Goal: Information Seeking & Learning: Compare options

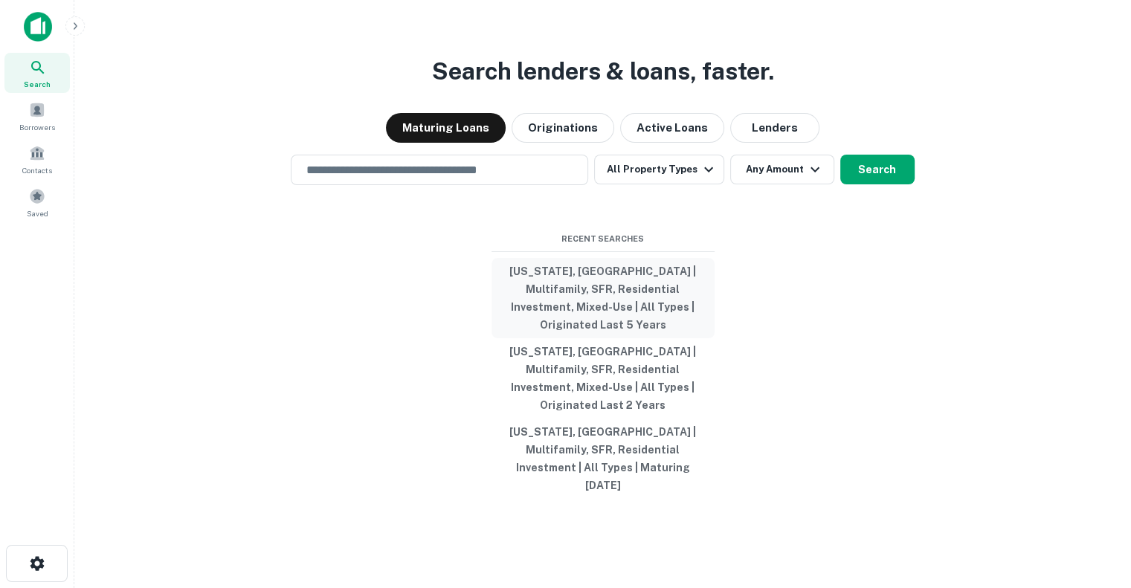
drag, startPoint x: 0, startPoint y: 0, endPoint x: 617, endPoint y: 326, distance: 697.7
click at [617, 326] on button "[US_STATE], [GEOGRAPHIC_DATA] | Multifamily, SFR, Residential Investment, Mixed…" at bounding box center [602, 298] width 223 height 80
type input "**********"
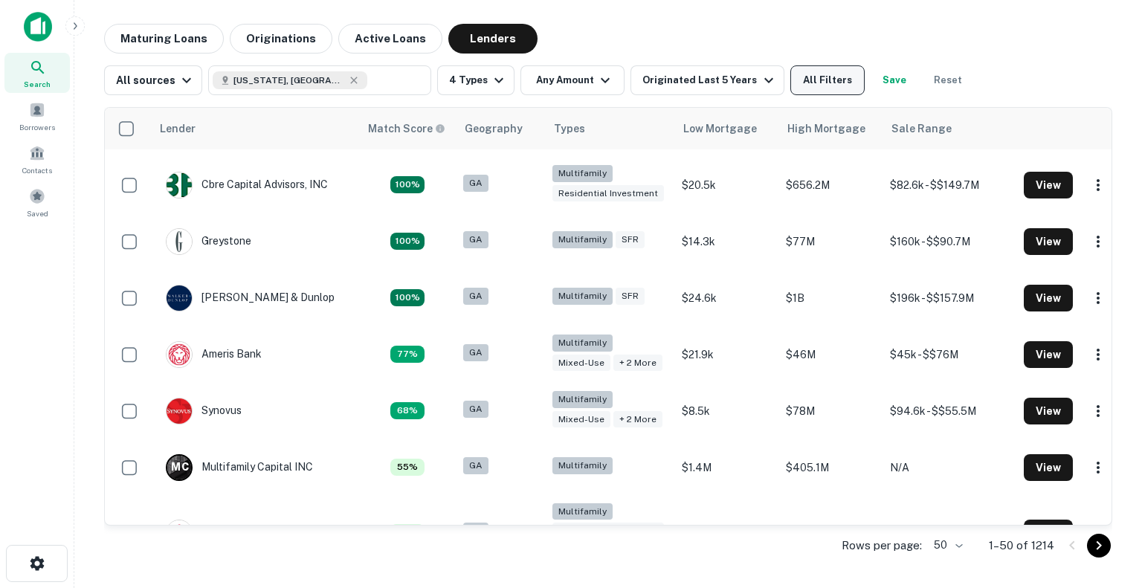
scroll to position [114, 0]
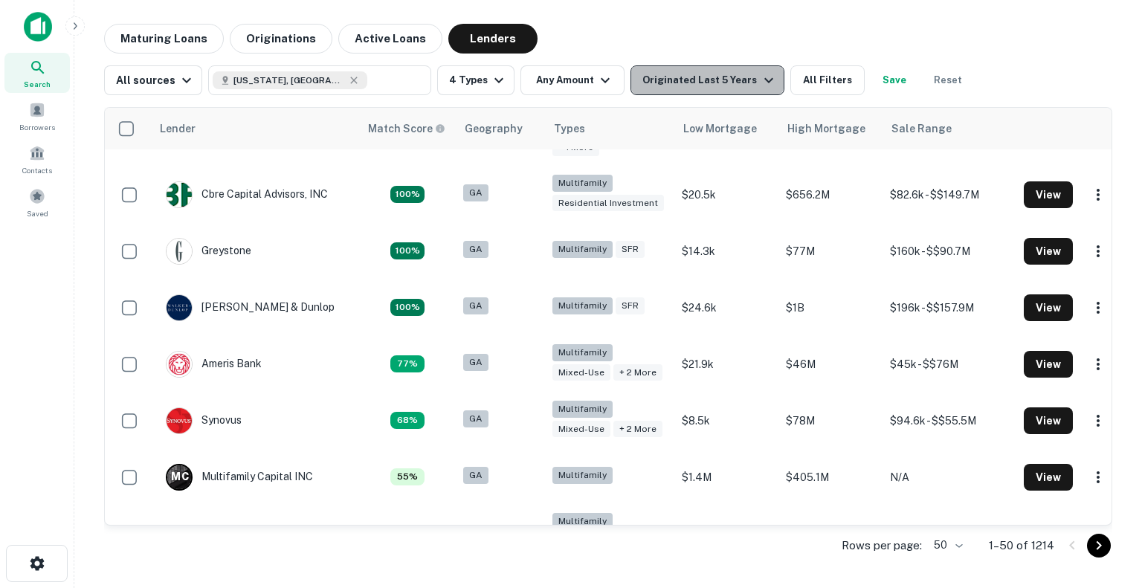
click at [764, 77] on button "Originated Last 5 Years" at bounding box center [706, 80] width 153 height 30
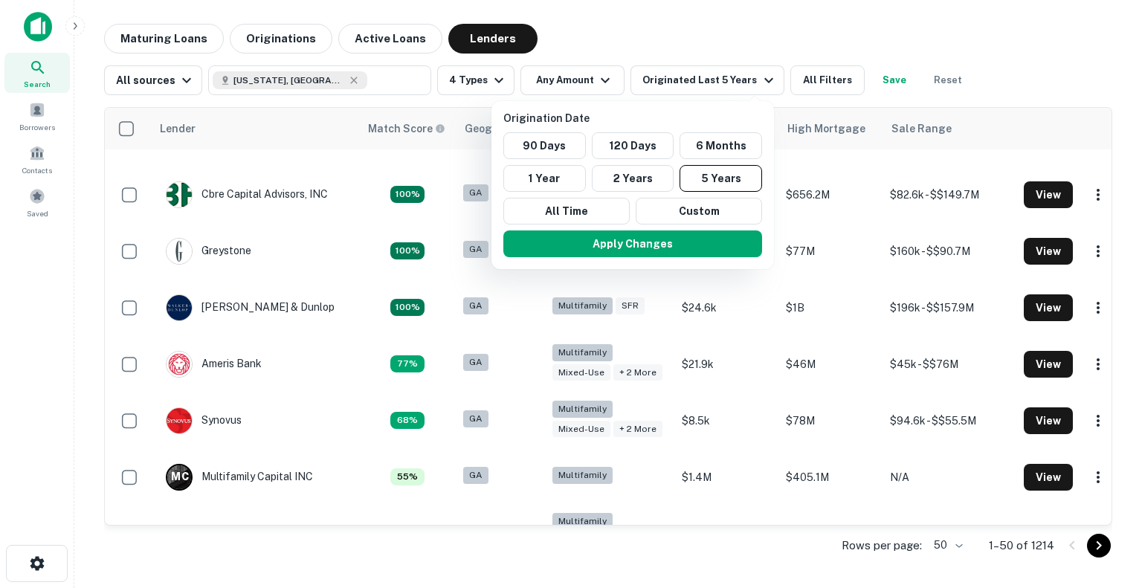
click at [746, 73] on div at bounding box center [571, 294] width 1142 height 588
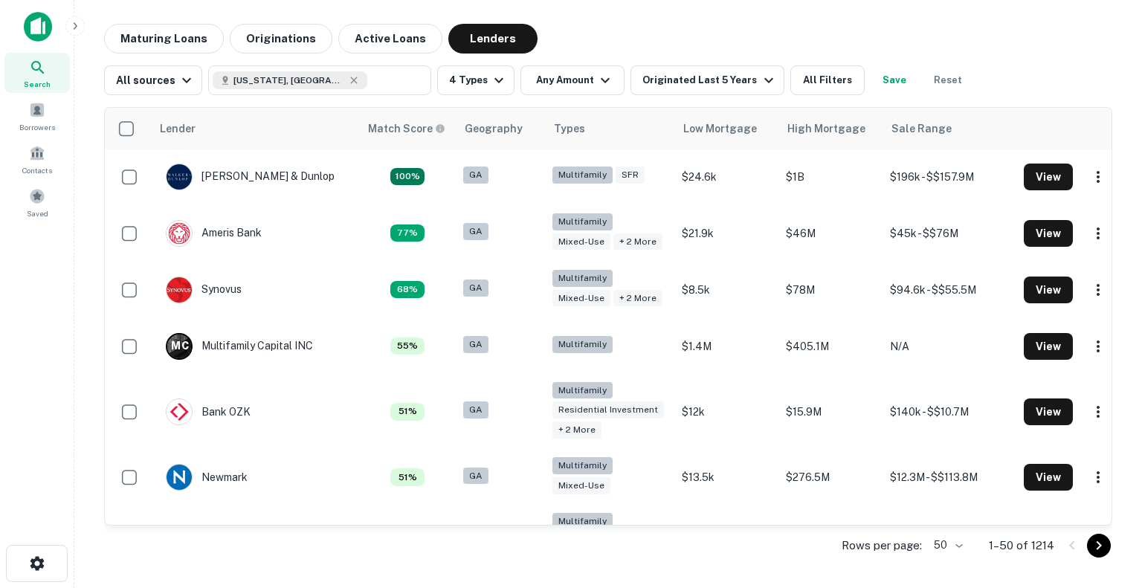
scroll to position [0, 0]
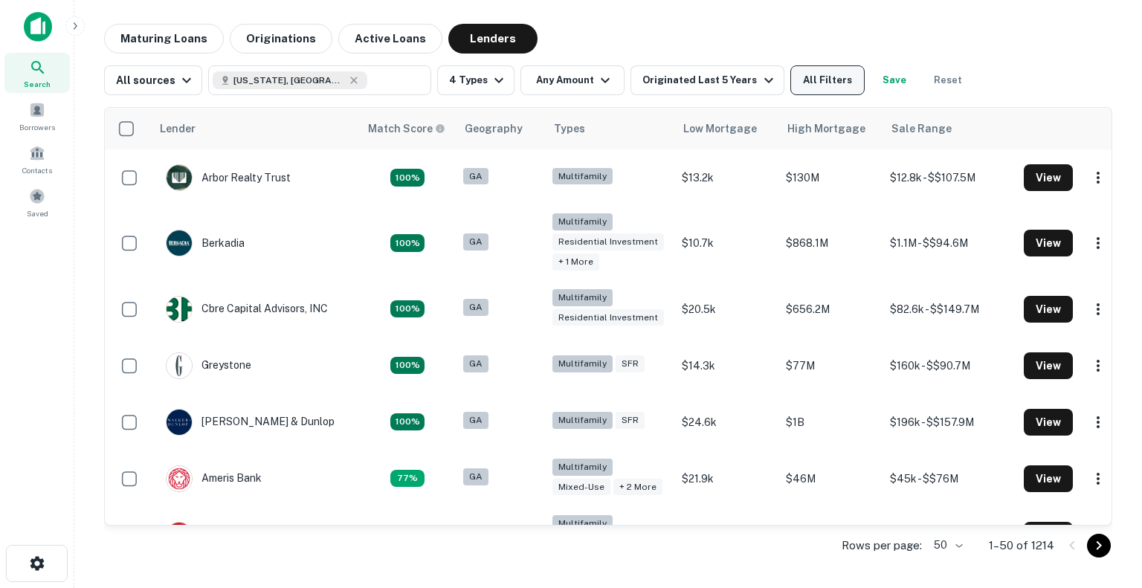
click at [803, 75] on button "All Filters" at bounding box center [827, 80] width 74 height 30
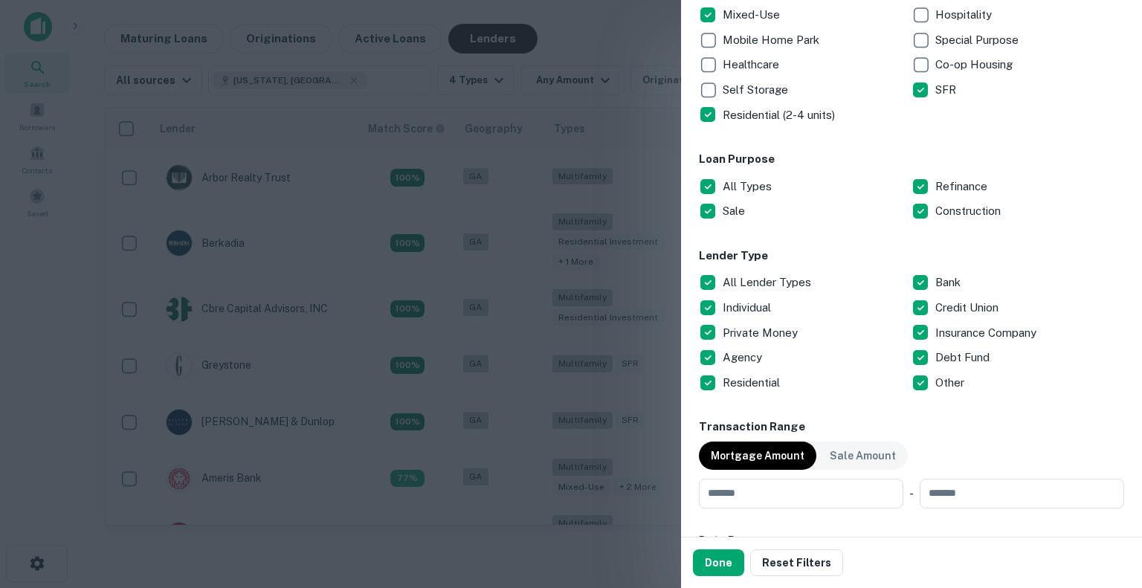
scroll to position [360, 0]
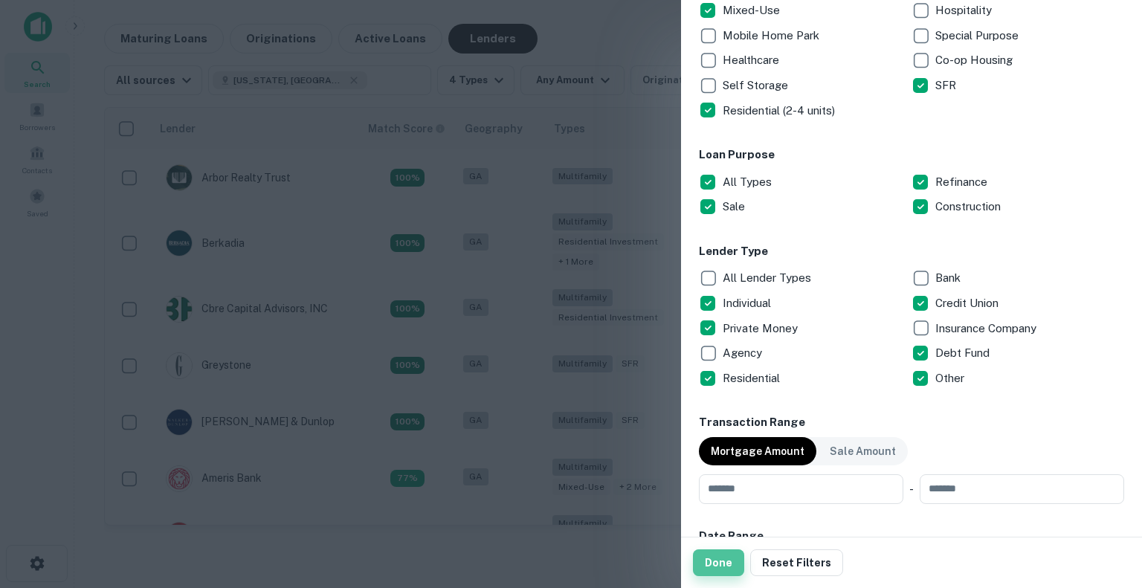
click at [711, 561] on button "Done" at bounding box center [718, 562] width 51 height 27
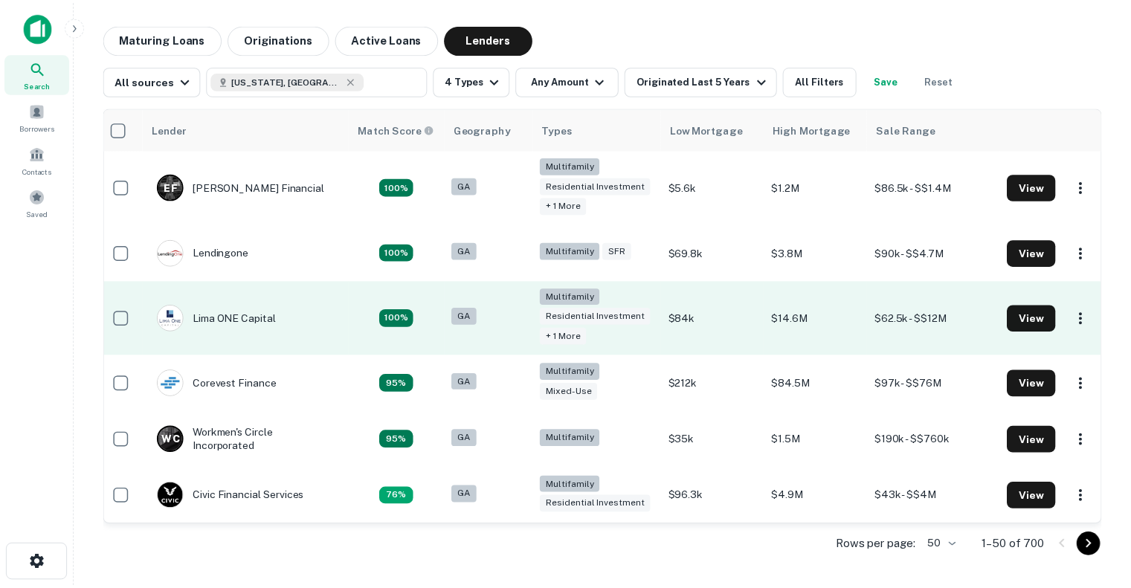
scroll to position [15, 12]
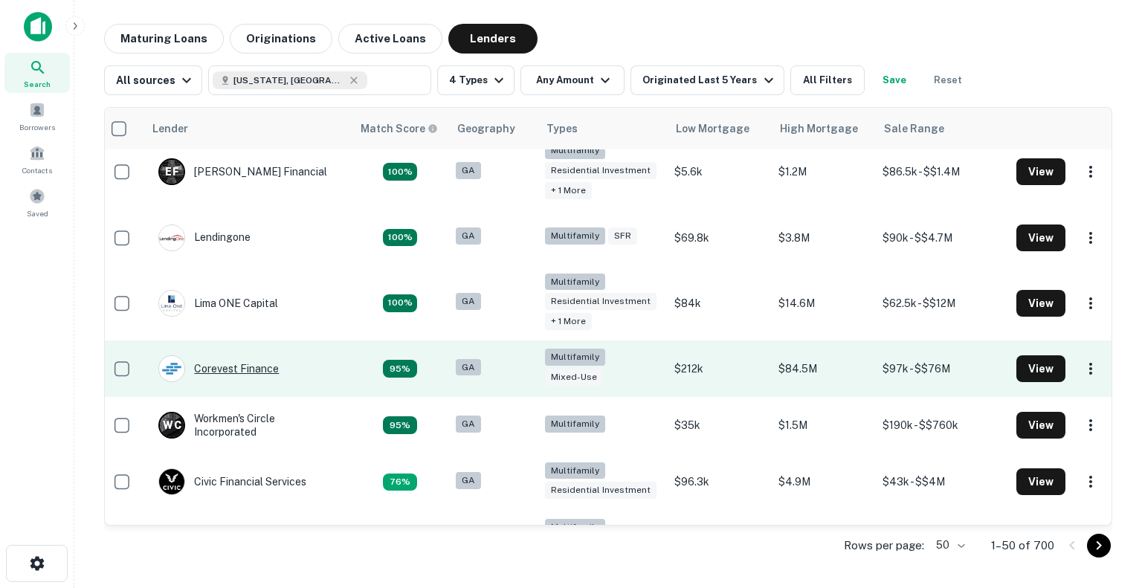
click at [227, 368] on div "Corevest Finance" at bounding box center [218, 368] width 120 height 27
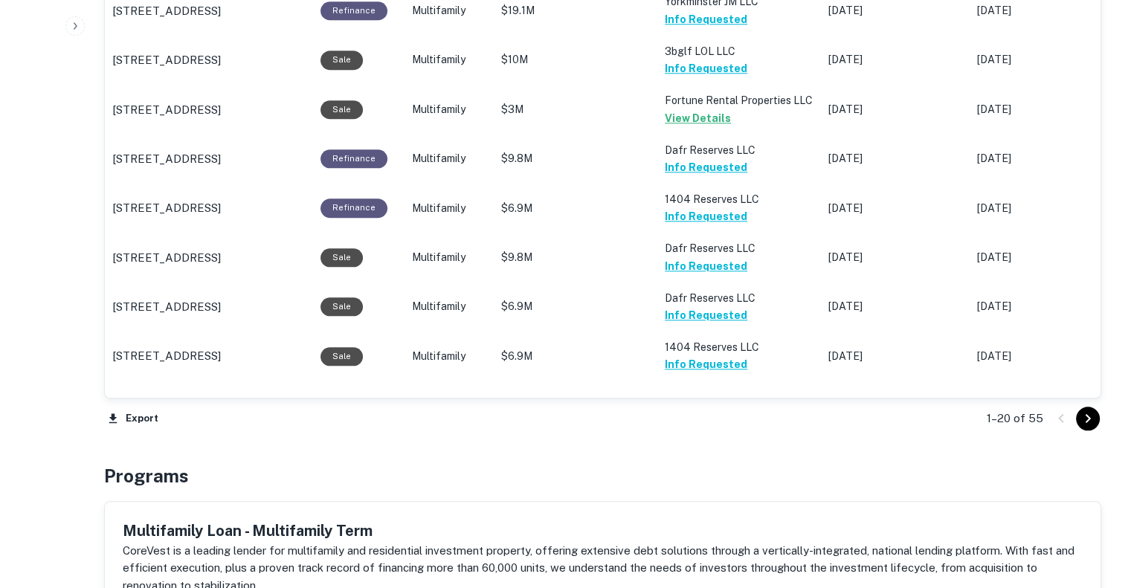
scroll to position [1502, 0]
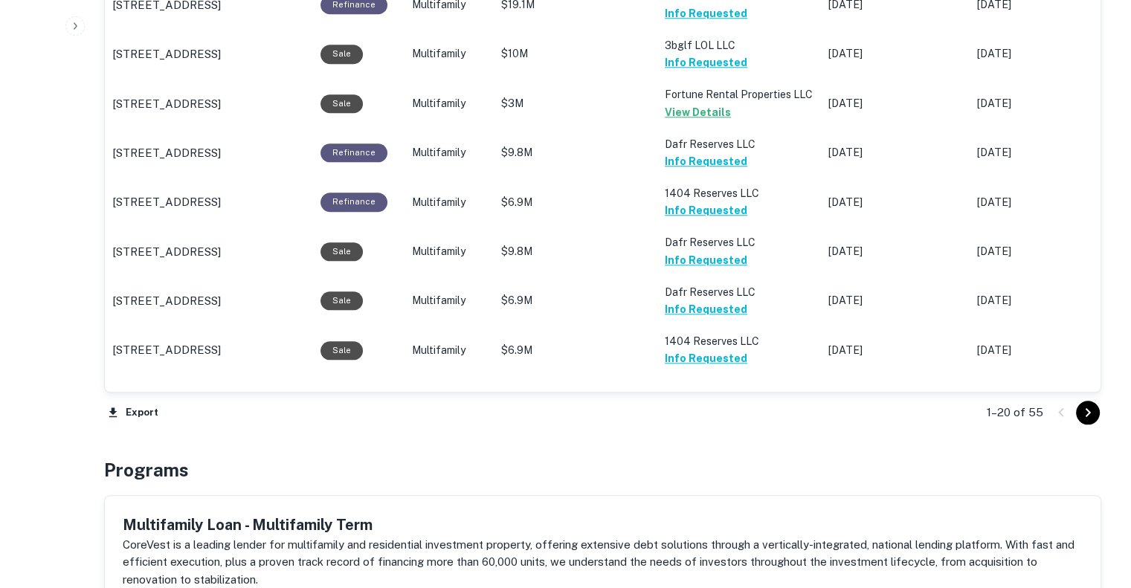
click at [1088, 407] on icon "Go to next page" at bounding box center [1088, 413] width 18 height 18
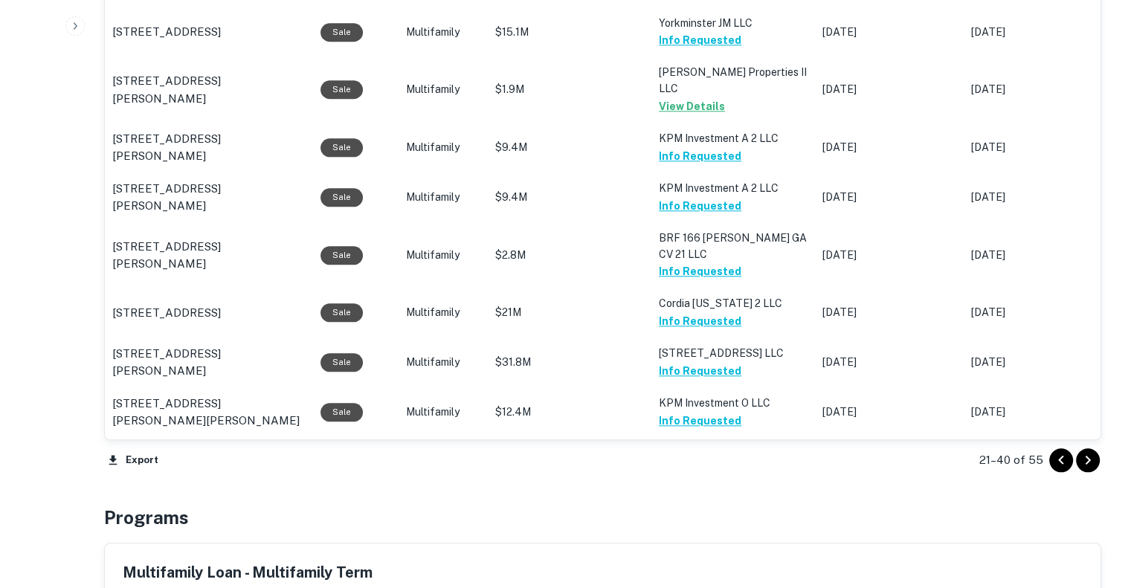
scroll to position [1480, 0]
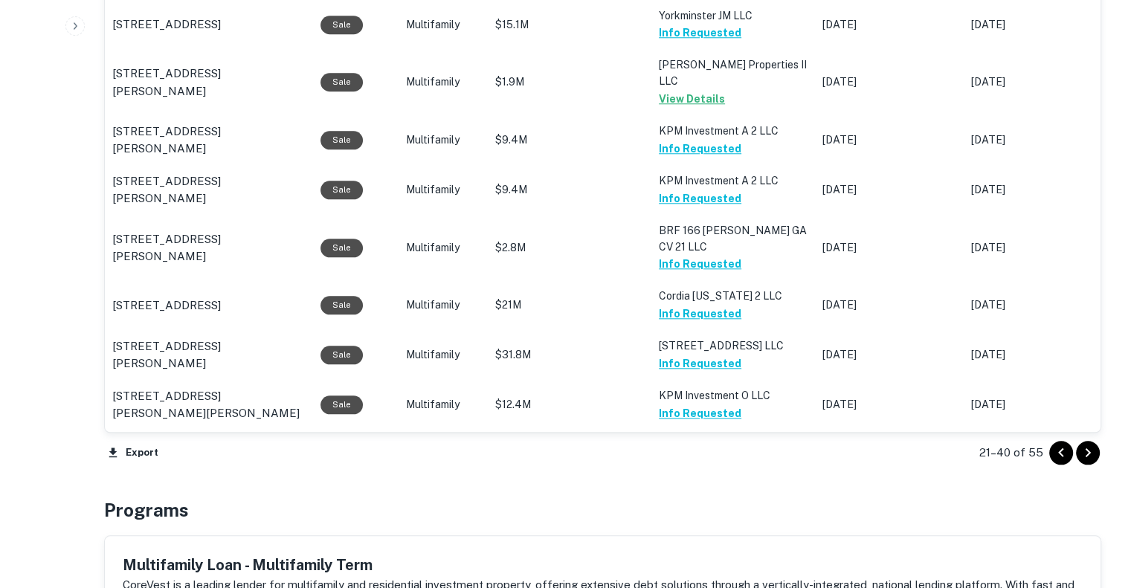
click at [1085, 461] on button "Go to next page" at bounding box center [1088, 453] width 24 height 24
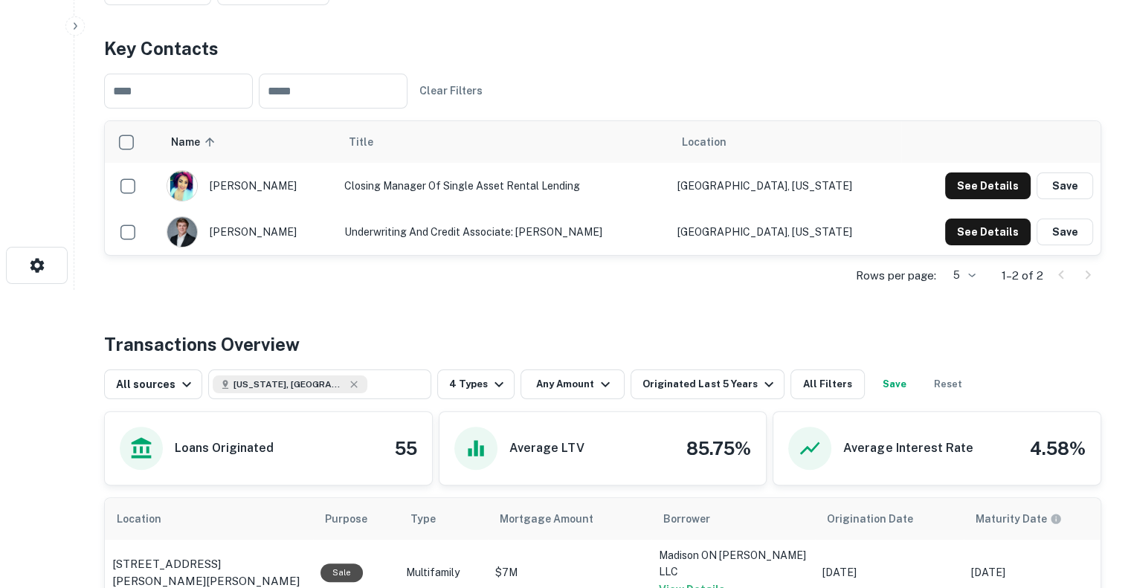
scroll to position [95, 0]
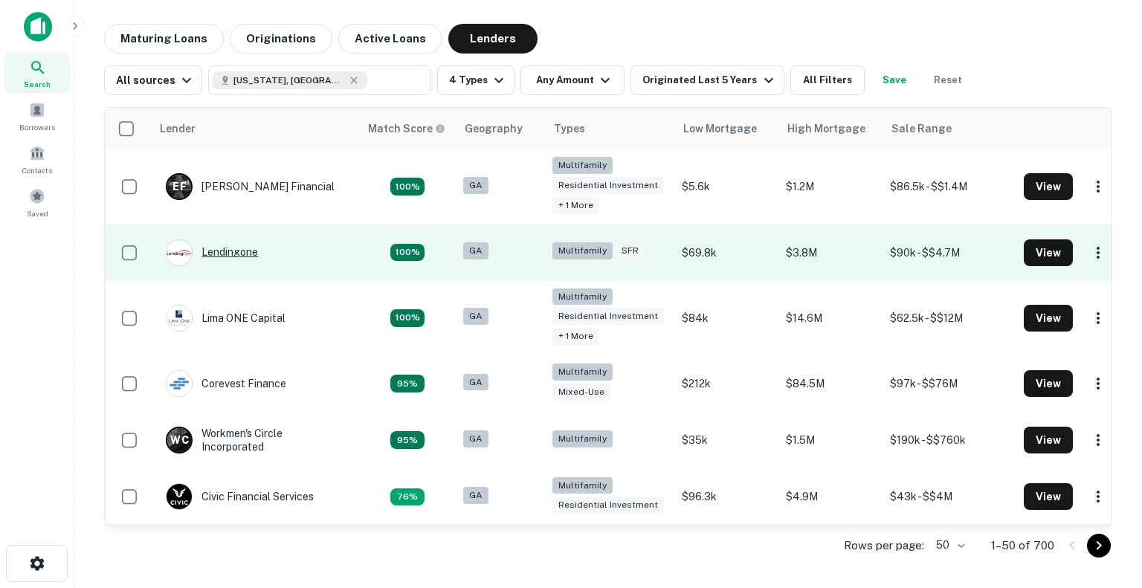
click at [234, 255] on div "Lendingone" at bounding box center [212, 252] width 92 height 27
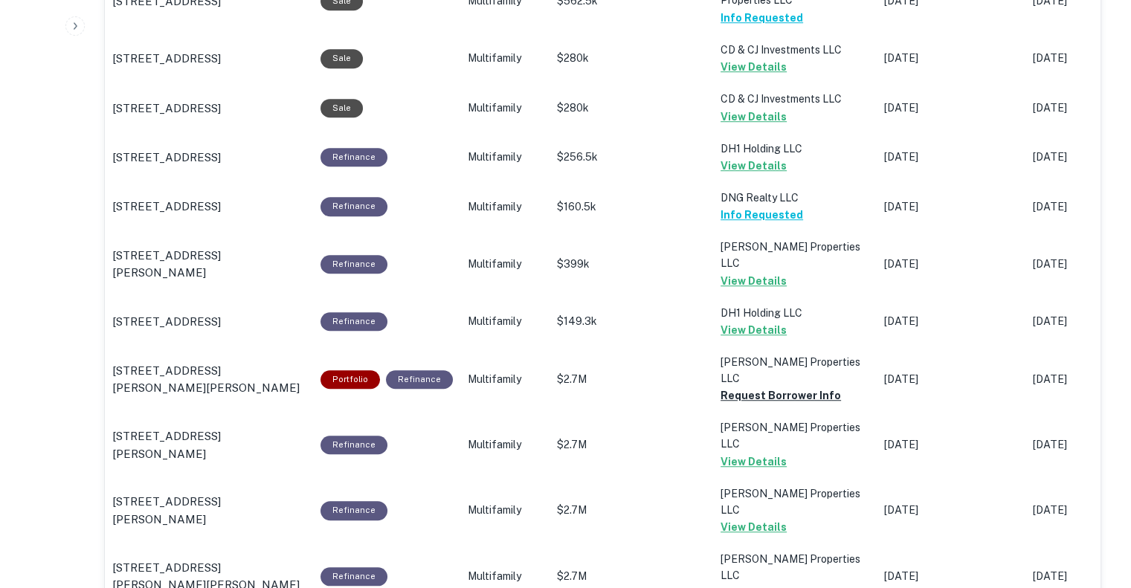
scroll to position [1039, 0]
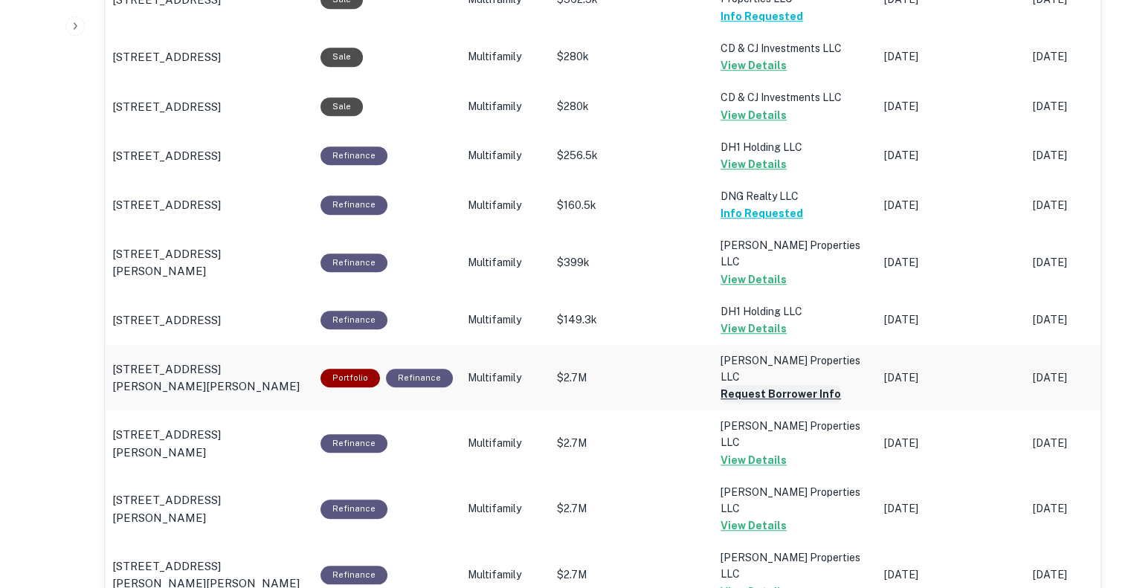
click at [770, 385] on button "Request Borrower Info" at bounding box center [780, 394] width 120 height 18
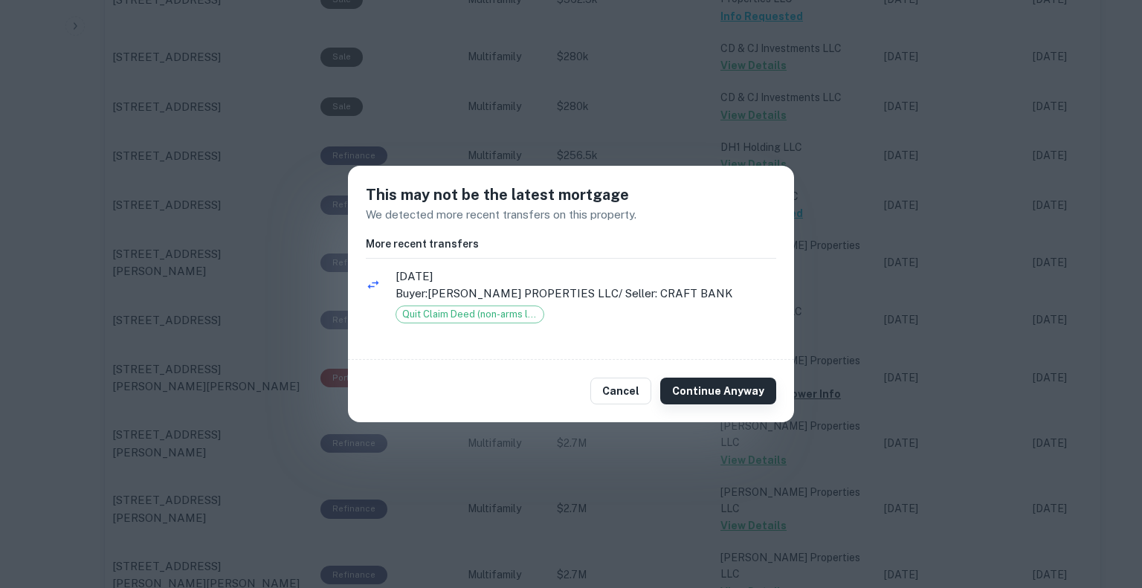
click at [729, 394] on button "Continue Anyway" at bounding box center [718, 391] width 116 height 27
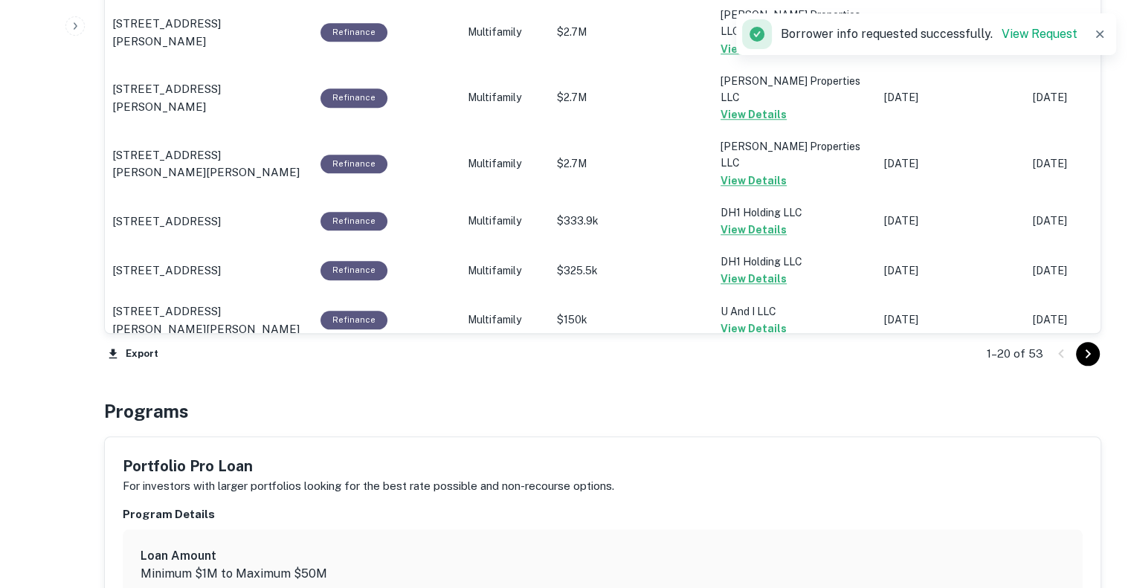
scroll to position [1520, 0]
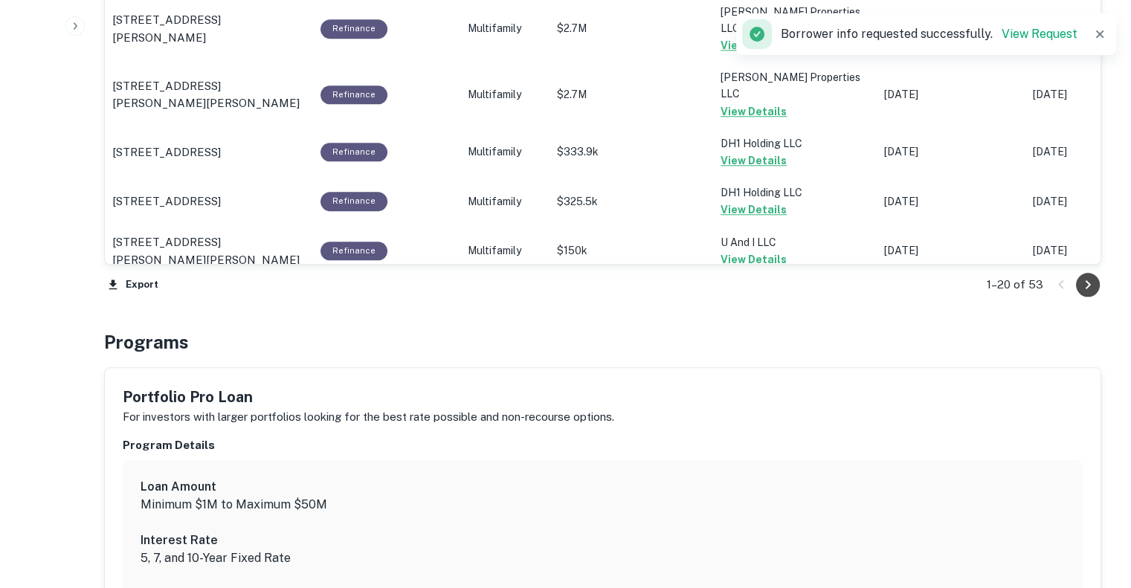
click at [1091, 284] on icon "Go to next page" at bounding box center [1088, 285] width 18 height 18
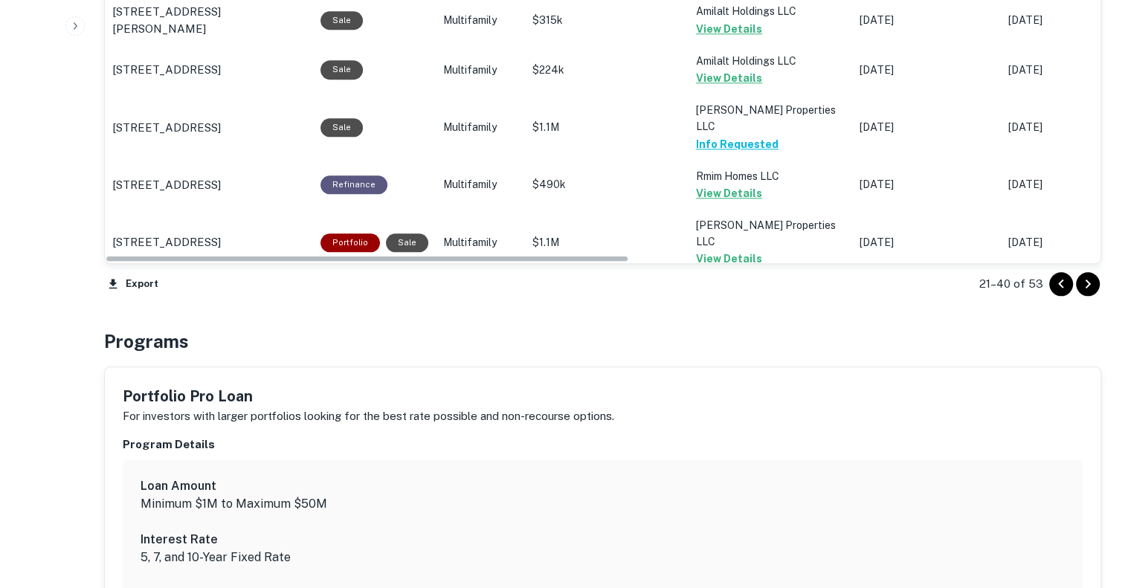
scroll to position [1546, 0]
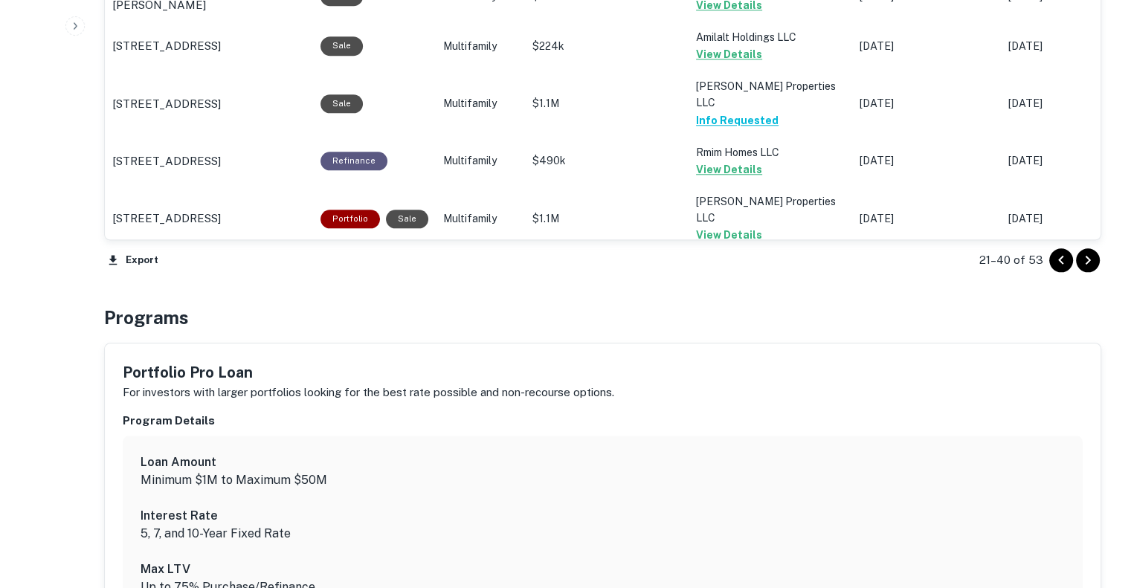
click at [1088, 258] on icon "Go to next page" at bounding box center [1087, 260] width 5 height 9
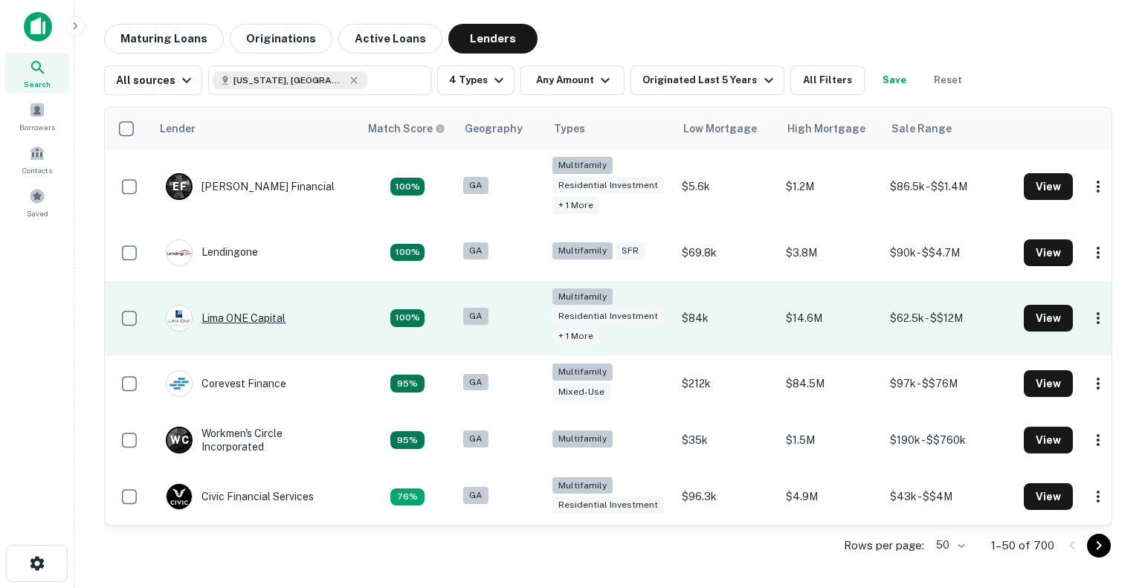
click at [232, 317] on div "Lima ONE Capital" at bounding box center [226, 318] width 120 height 27
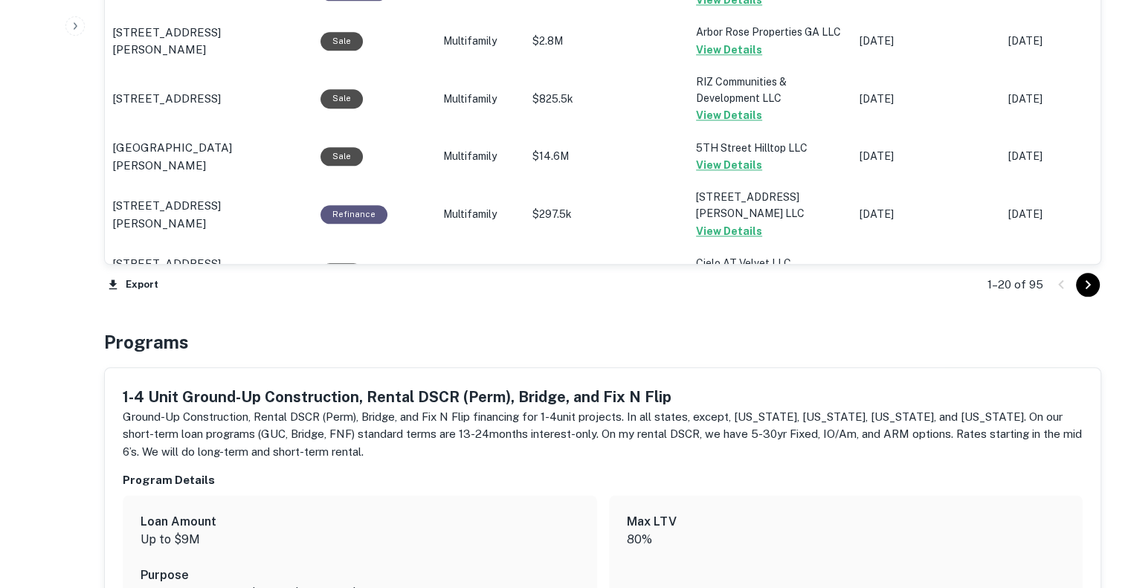
scroll to position [1726, 0]
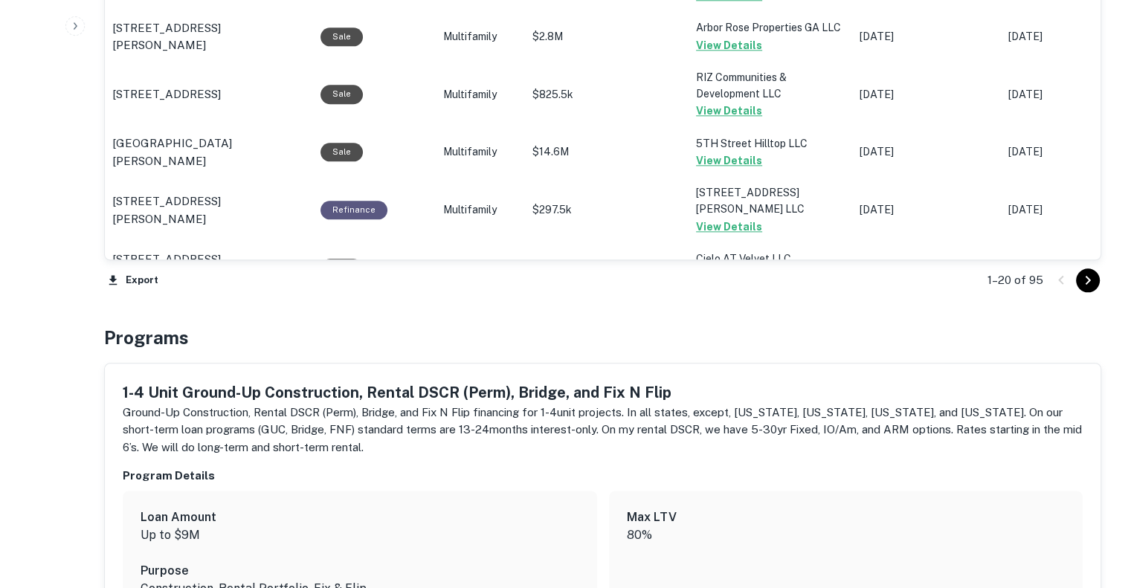
drag, startPoint x: 767, startPoint y: 371, endPoint x: 777, endPoint y: 361, distance: 13.7
click at [767, 371] on div "1-4 Unit Ground-Up Construction, Rental DSCR (Perm), Bridge, and Fix N Flip Gro…" at bounding box center [603, 578] width 996 height 428
click at [1085, 276] on icon "Go to next page" at bounding box center [1088, 280] width 18 height 18
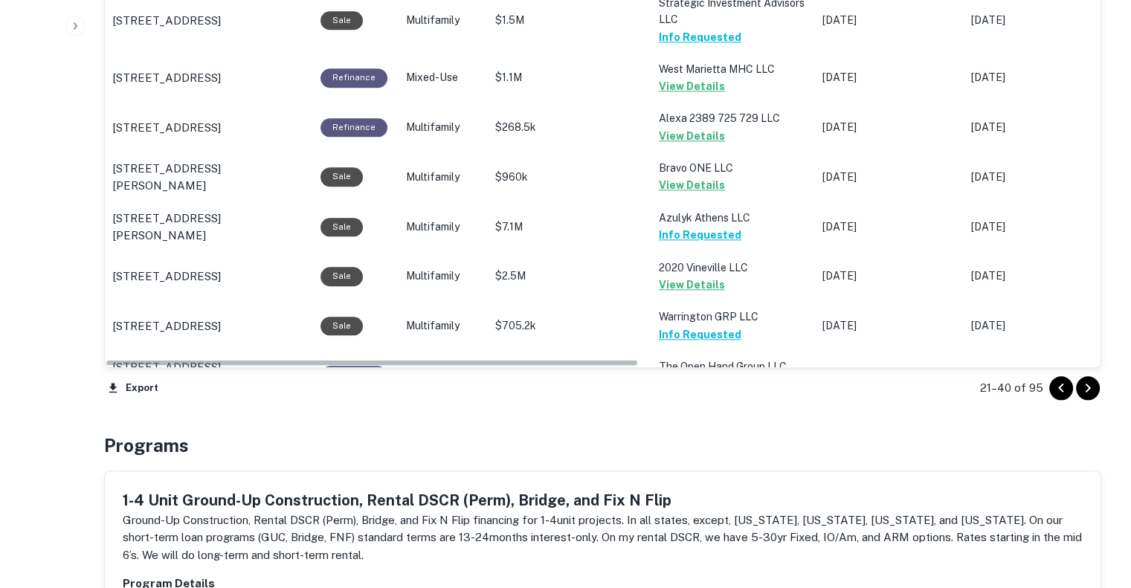
scroll to position [1677, 0]
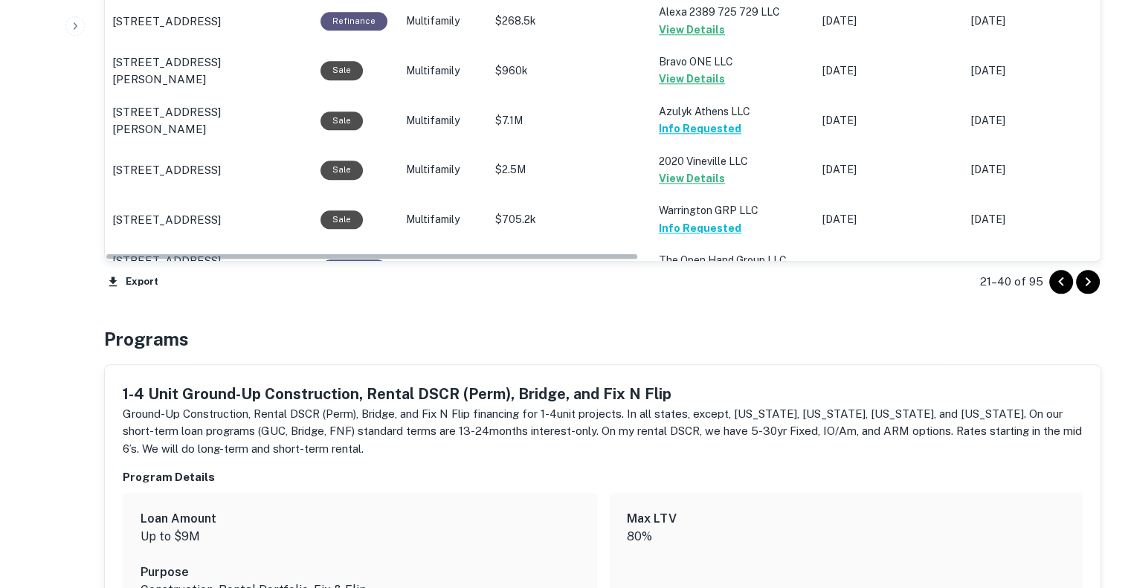
click at [1085, 288] on icon "Go to next page" at bounding box center [1088, 282] width 18 height 18
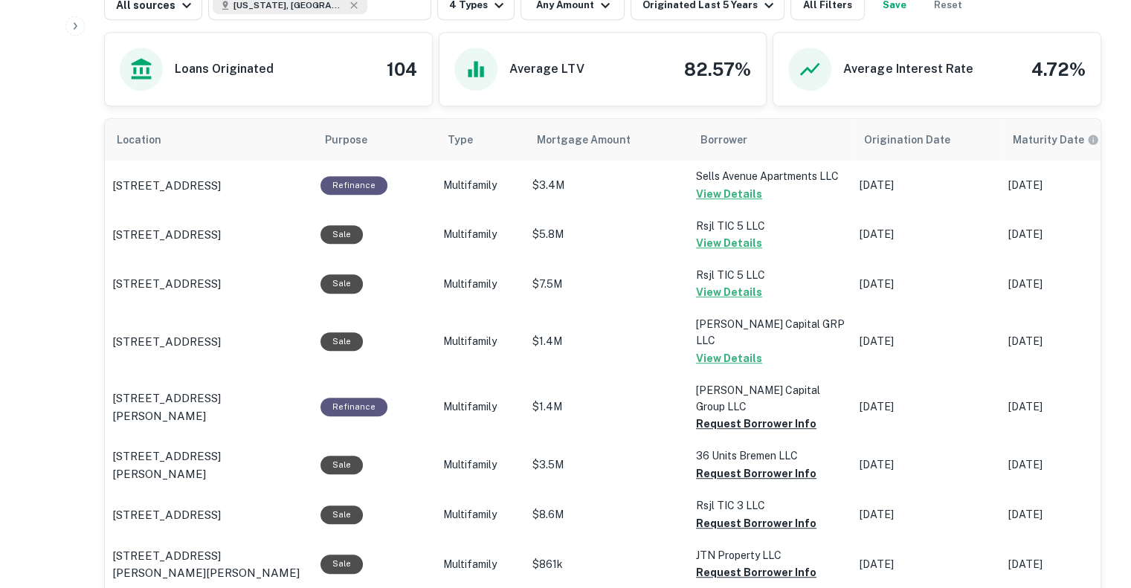
scroll to position [776, 0]
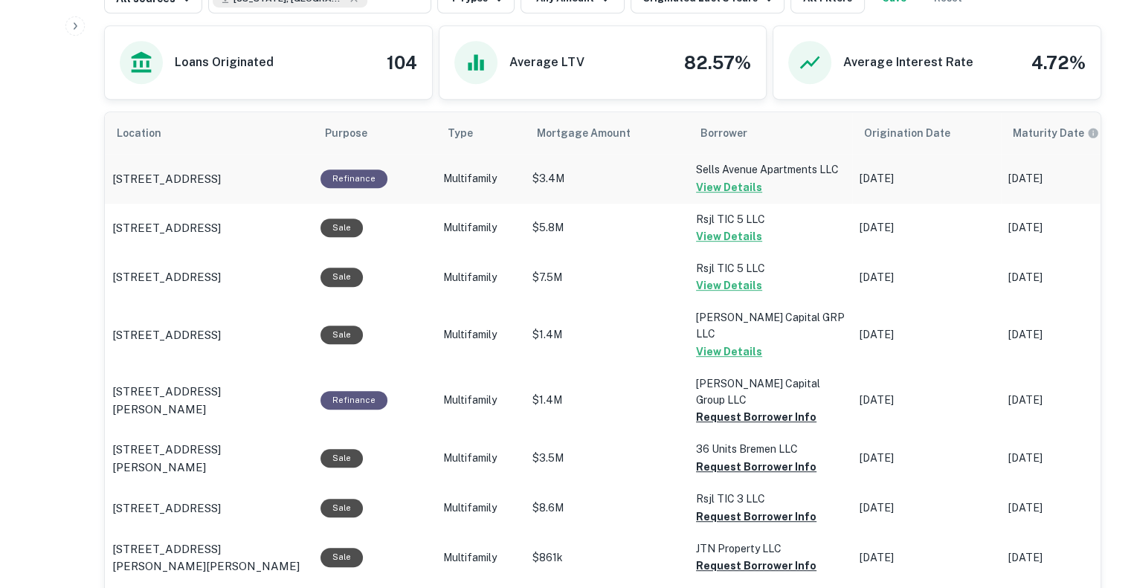
click at [732, 181] on button "View Details" at bounding box center [729, 187] width 66 height 18
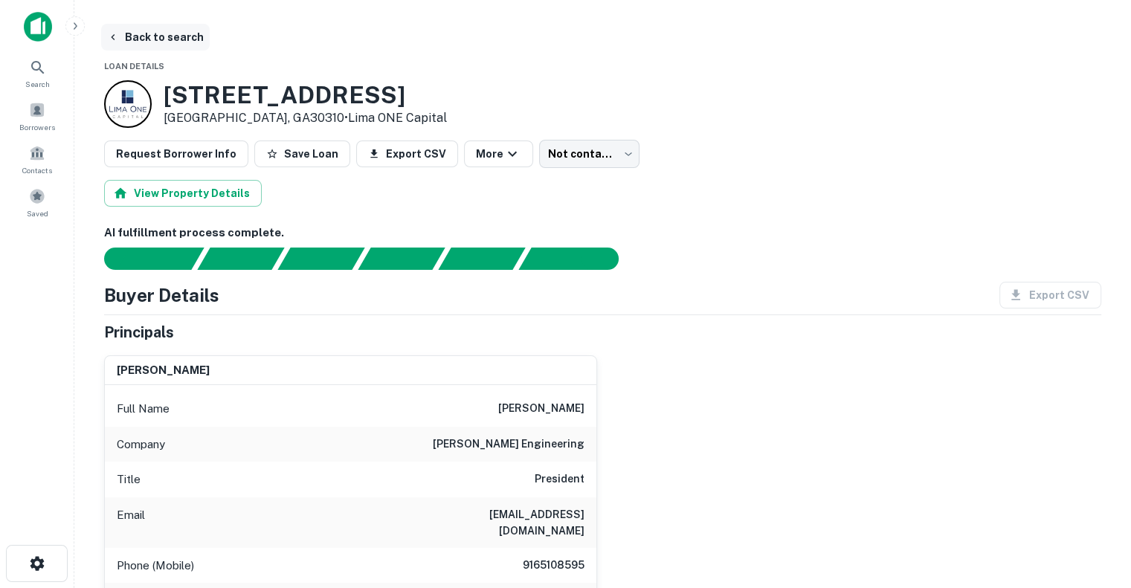
click at [112, 36] on icon "button" at bounding box center [113, 37] width 4 height 6
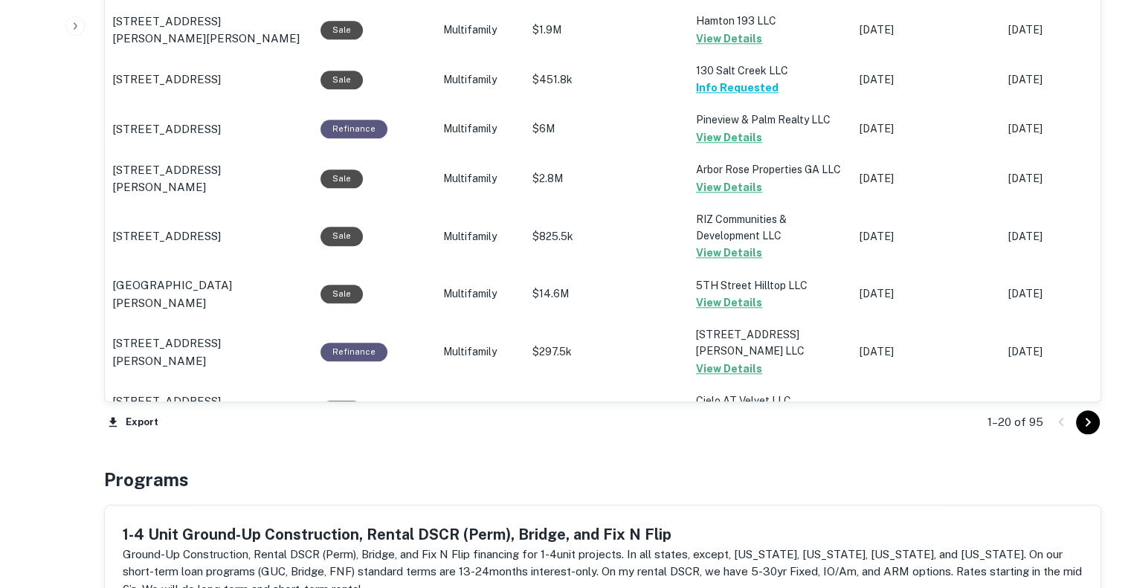
scroll to position [1593, 0]
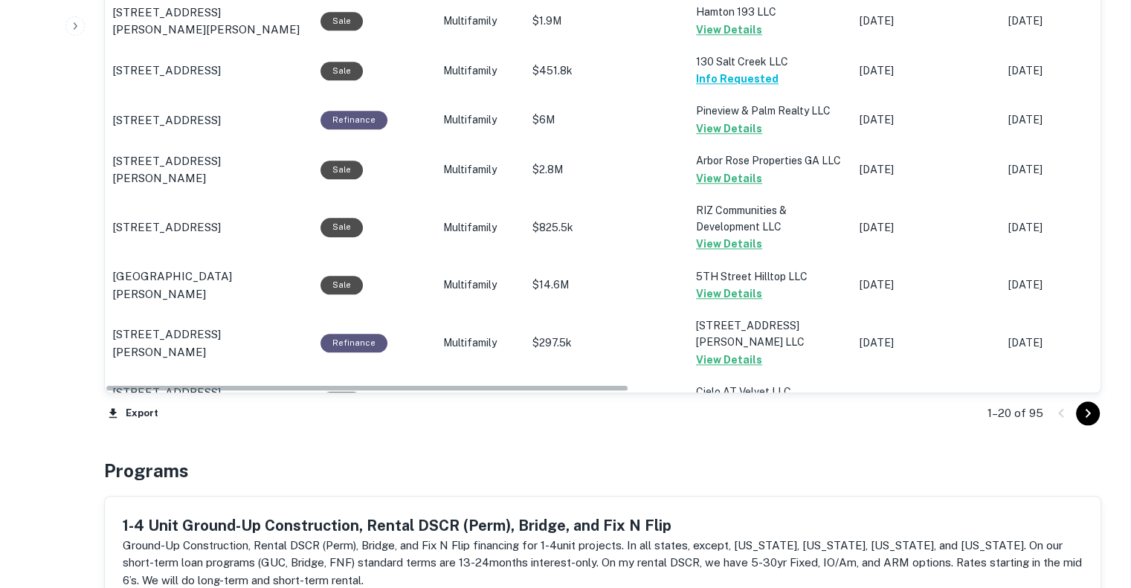
click at [1091, 409] on icon "Go to next page" at bounding box center [1088, 413] width 18 height 18
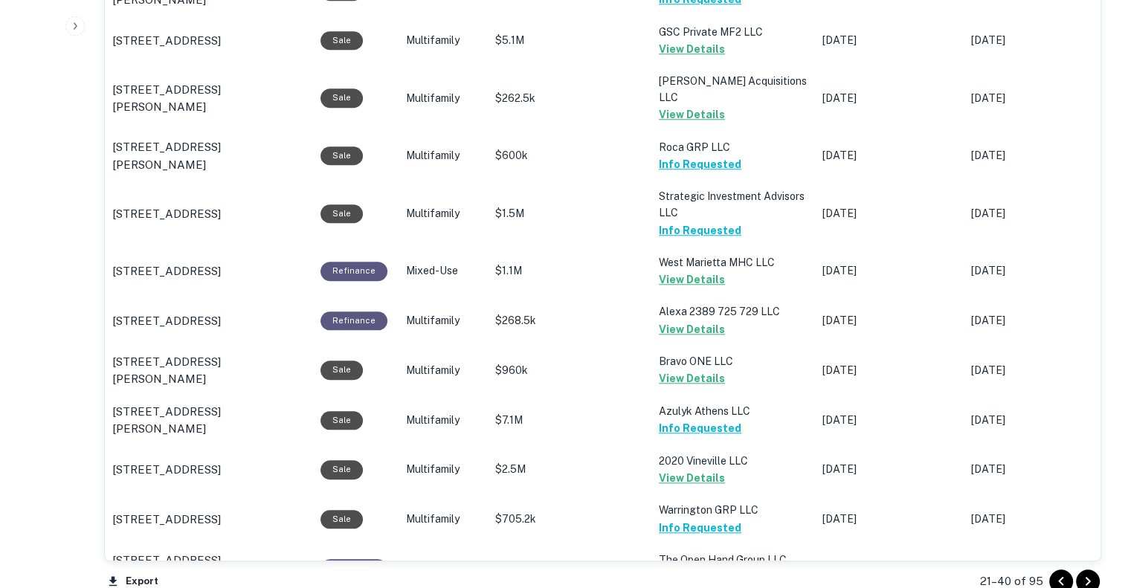
scroll to position [1372, 0]
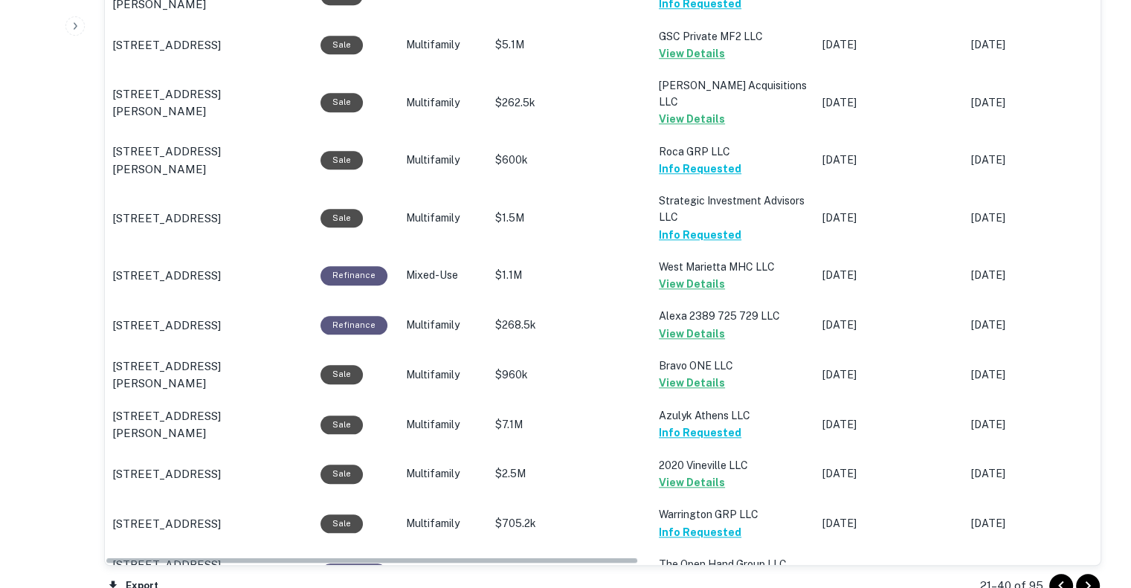
click at [1085, 577] on icon "Go to next page" at bounding box center [1088, 586] width 18 height 18
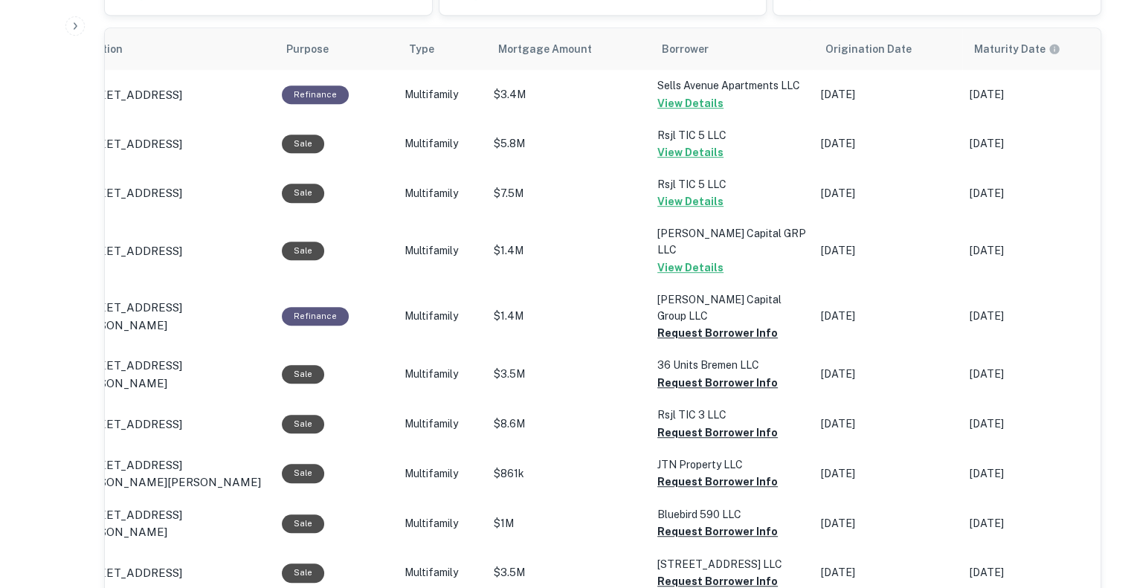
scroll to position [732, 0]
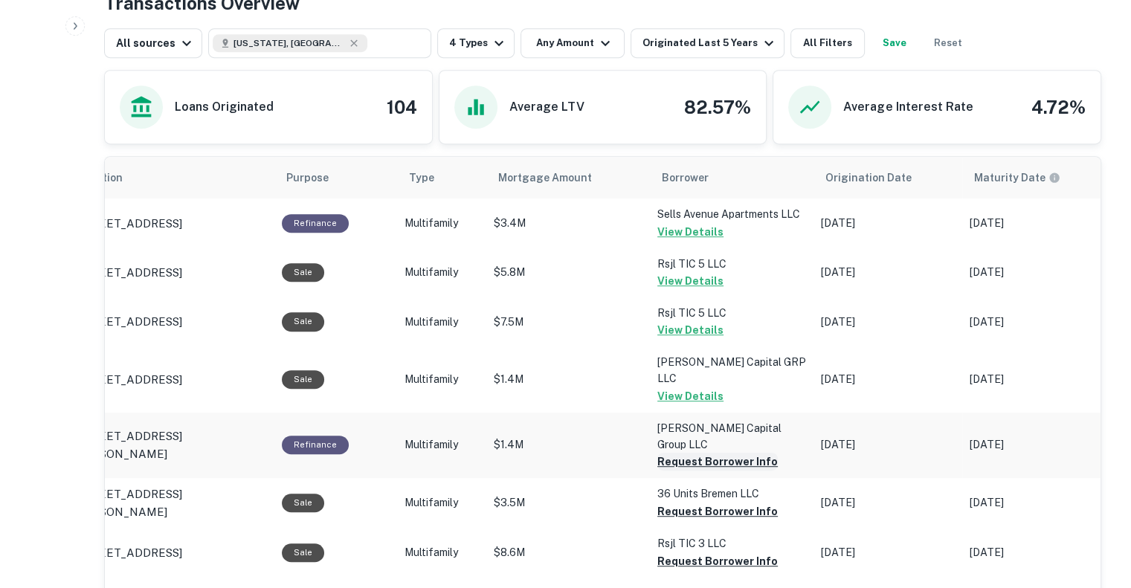
click at [712, 453] on button "Request Borrower Info" at bounding box center [717, 462] width 120 height 18
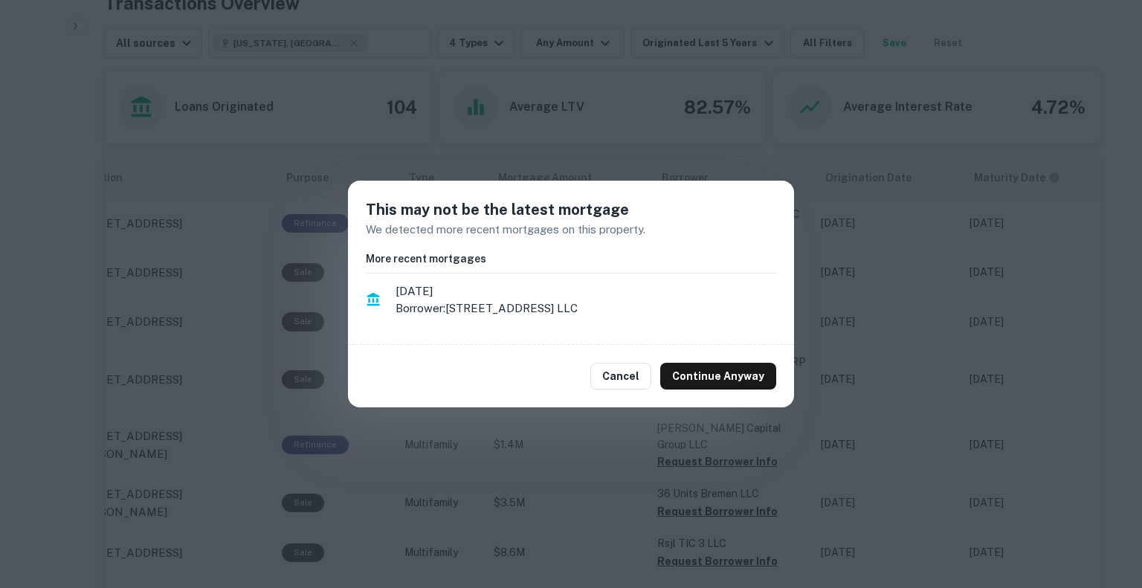
click at [729, 361] on div "Cancel Continue Anyway" at bounding box center [571, 376] width 446 height 62
click at [727, 368] on button "Continue Anyway" at bounding box center [718, 376] width 116 height 27
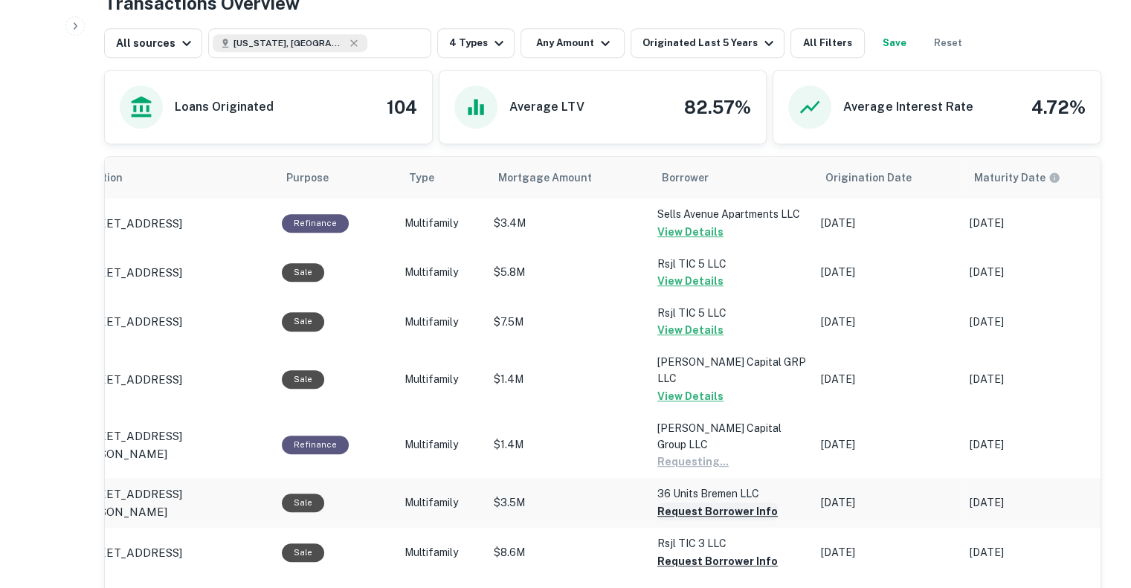
click at [702, 503] on button "Request Borrower Info" at bounding box center [717, 512] width 120 height 18
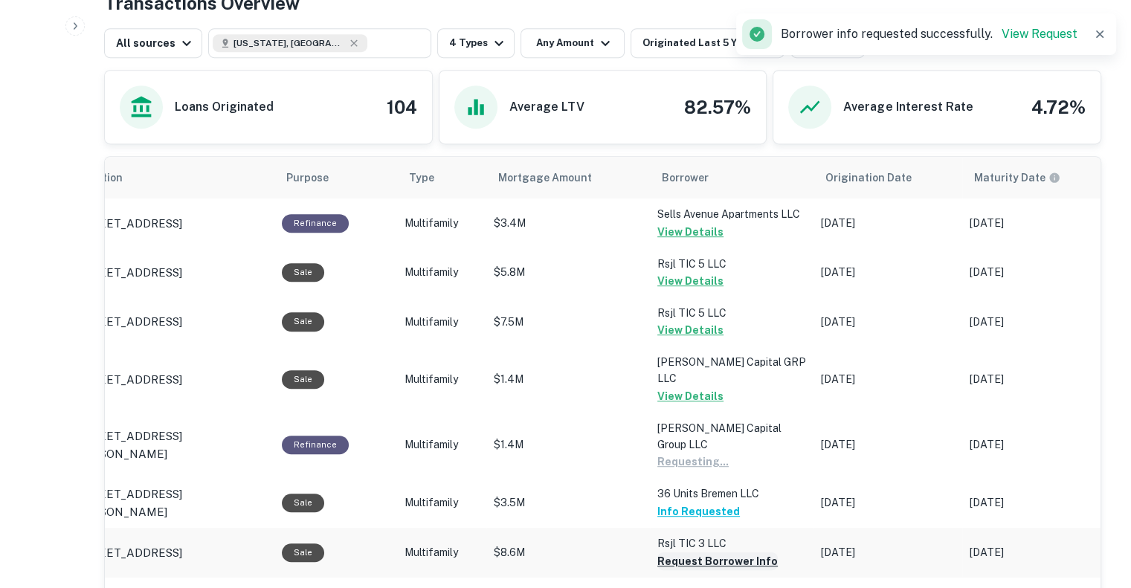
click at [716, 552] on button "Request Borrower Info" at bounding box center [717, 561] width 120 height 18
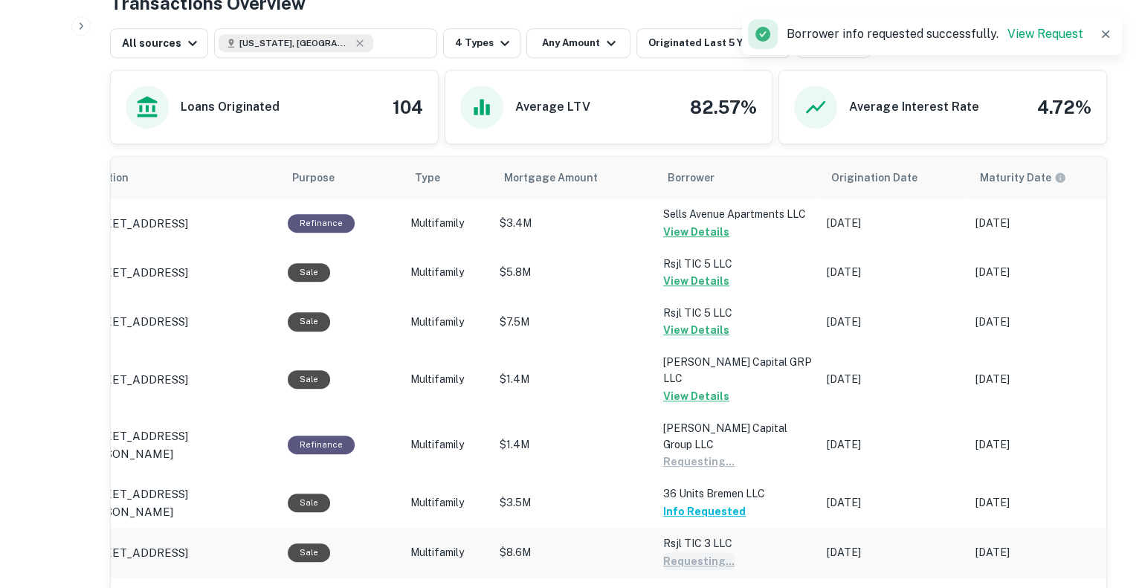
scroll to position [978, 0]
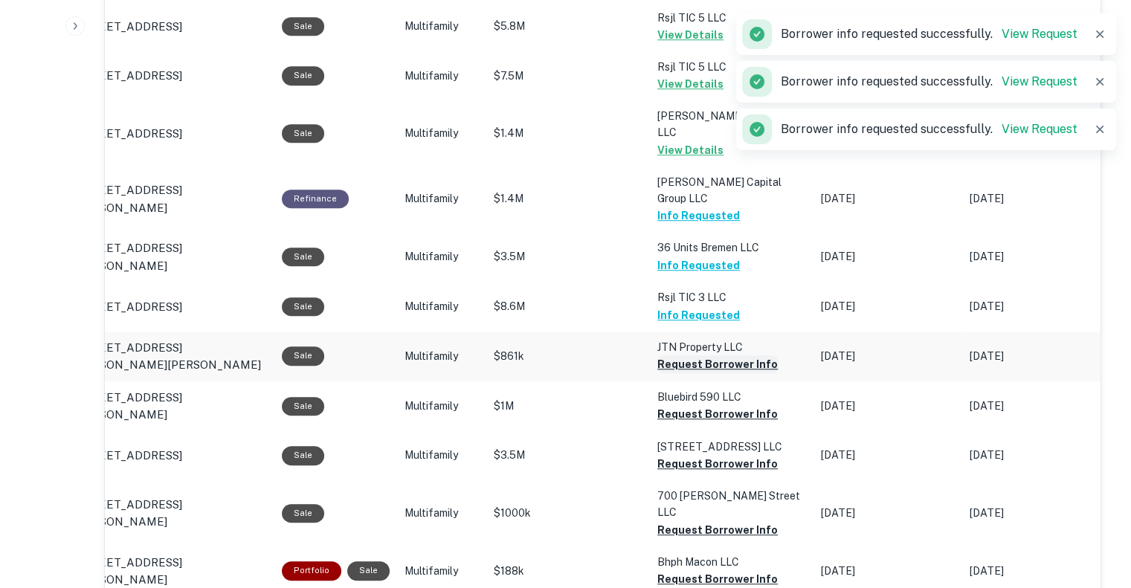
click at [723, 355] on button "Request Borrower Info" at bounding box center [717, 364] width 120 height 18
click at [714, 405] on button "Request Borrower Info" at bounding box center [717, 414] width 120 height 18
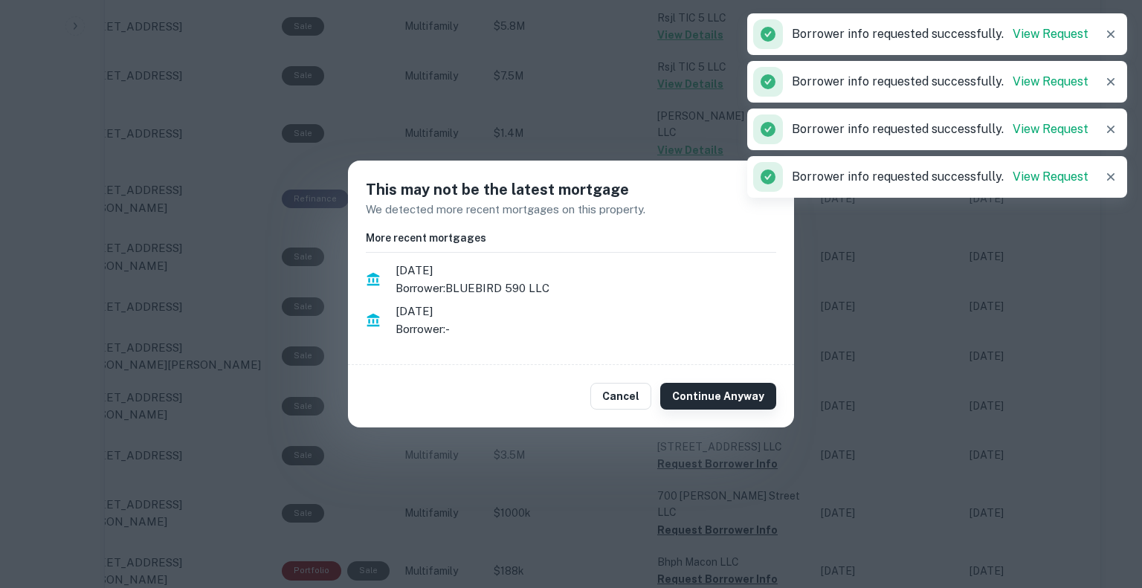
click at [714, 404] on button "Continue Anyway" at bounding box center [718, 396] width 116 height 27
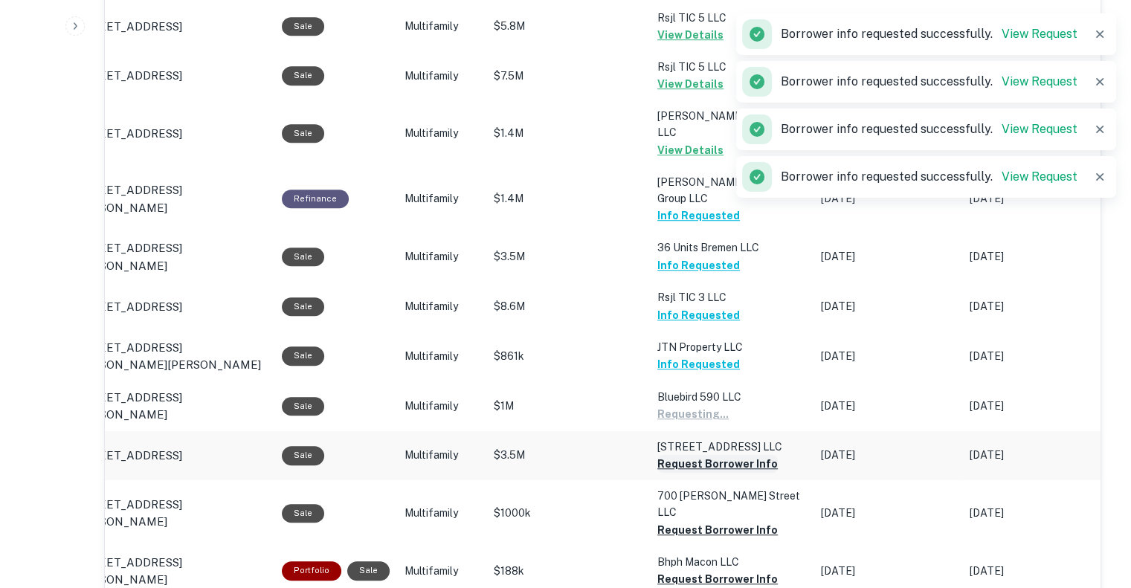
click at [706, 455] on button "Request Borrower Info" at bounding box center [717, 464] width 120 height 18
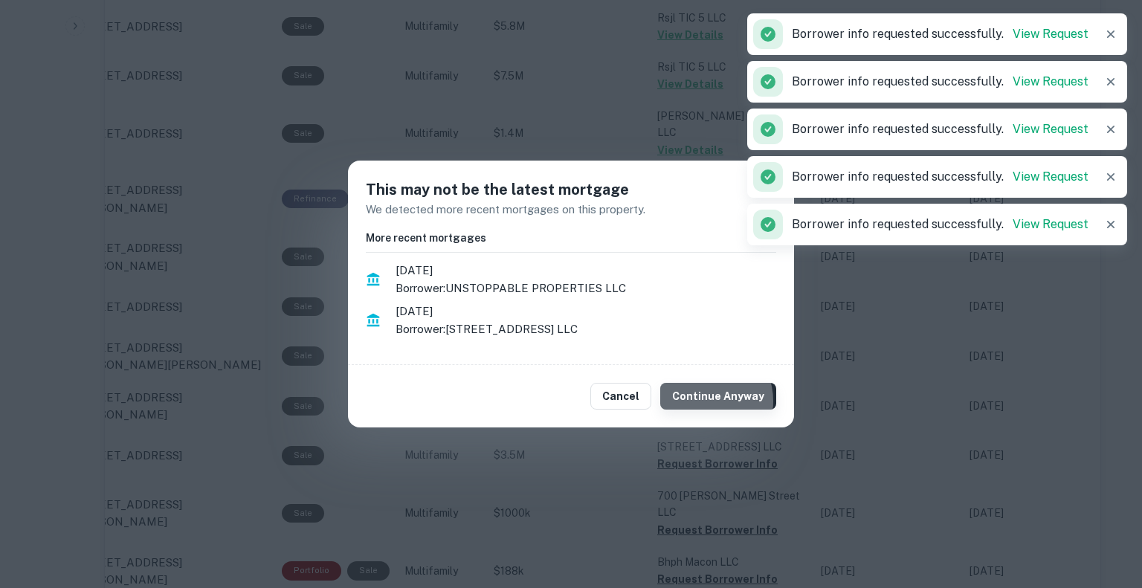
click at [711, 401] on button "Continue Anyway" at bounding box center [718, 396] width 116 height 27
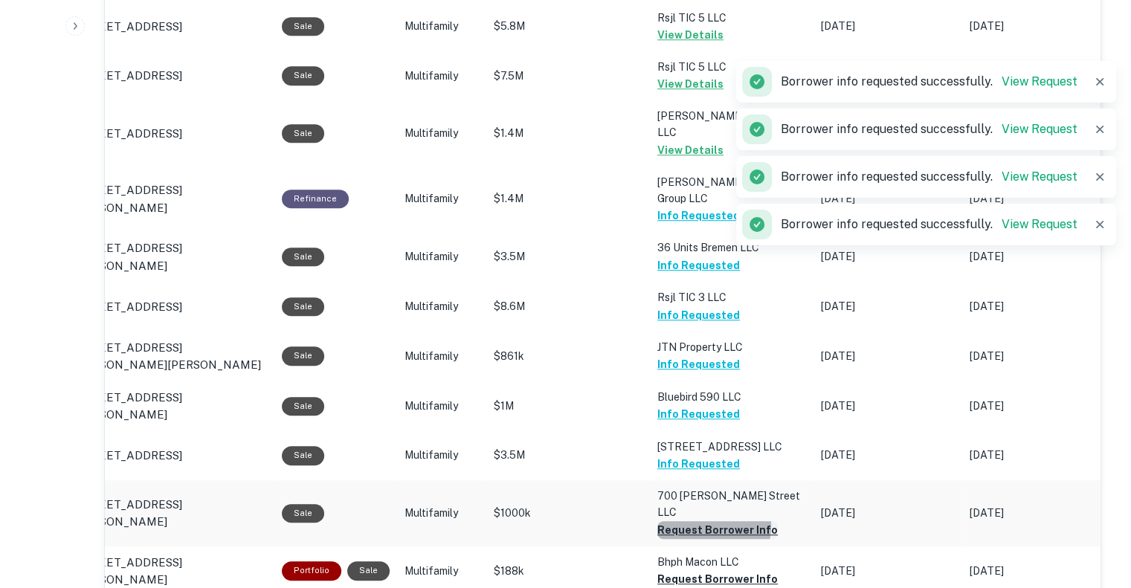
click at [706, 521] on button "Request Borrower Info" at bounding box center [717, 530] width 120 height 18
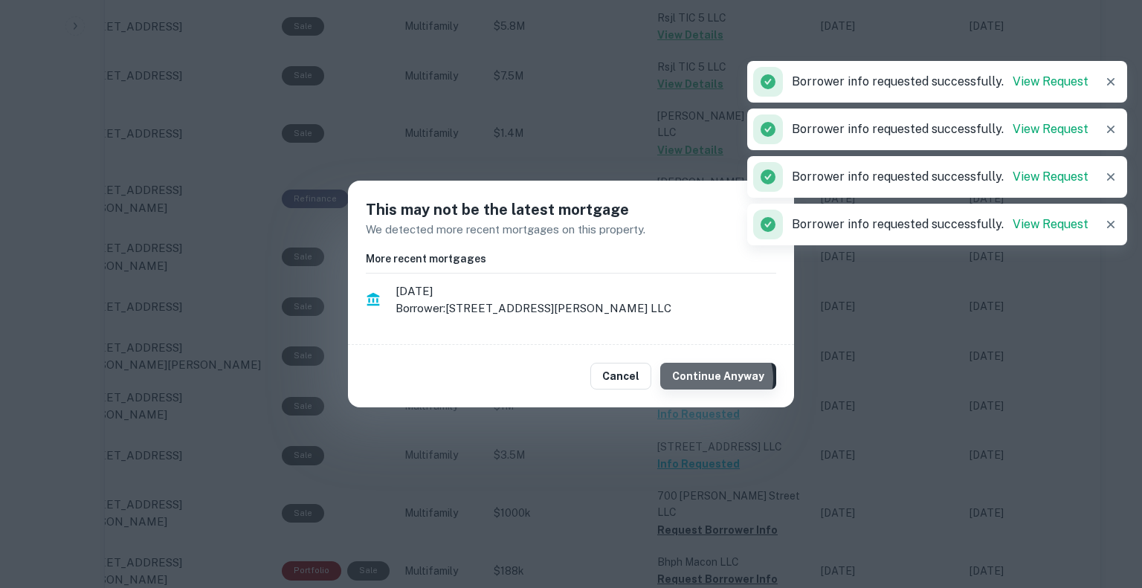
click at [720, 378] on button "Continue Anyway" at bounding box center [718, 376] width 116 height 27
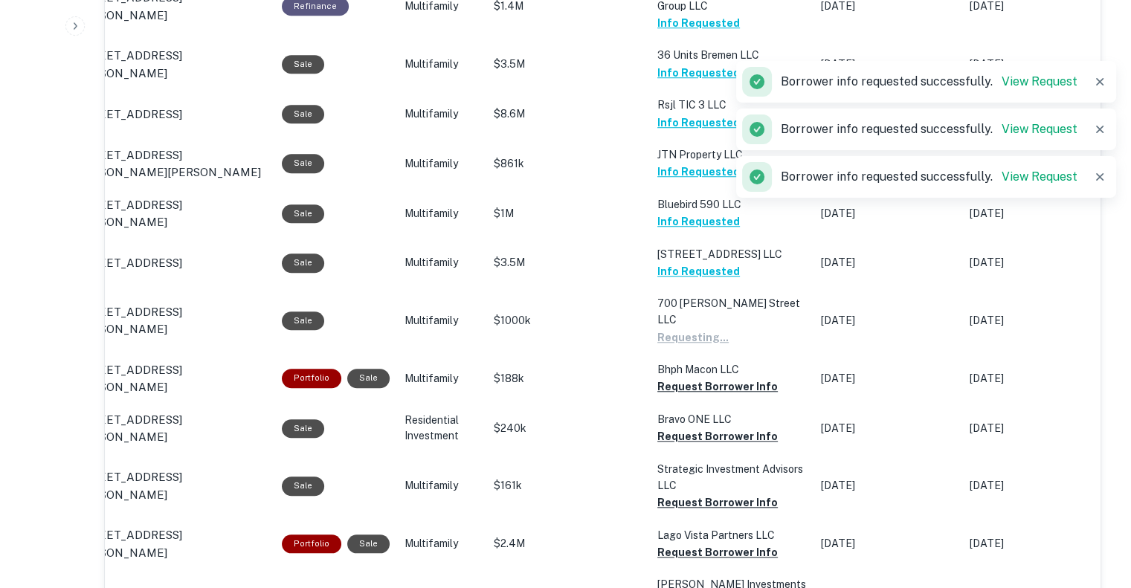
scroll to position [1179, 0]
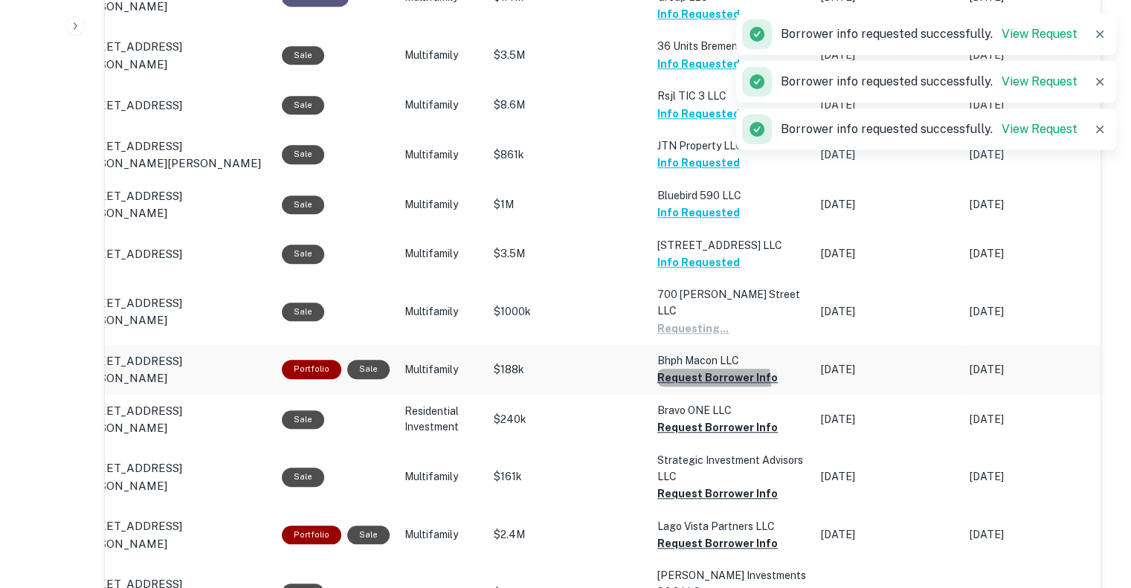
click at [699, 369] on button "Request Borrower Info" at bounding box center [717, 378] width 120 height 18
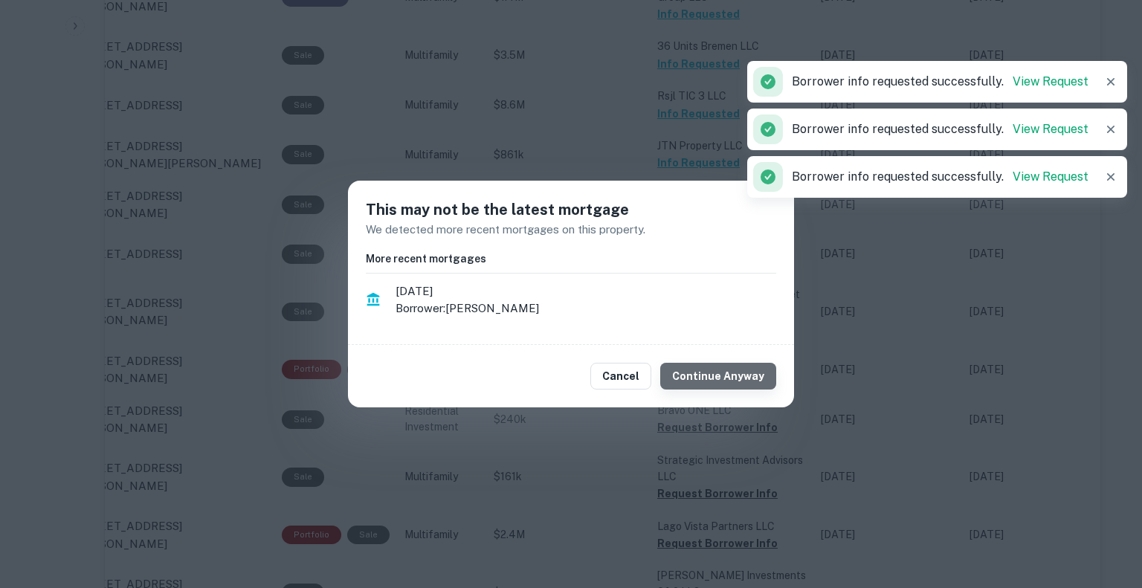
click at [748, 375] on button "Continue Anyway" at bounding box center [718, 376] width 116 height 27
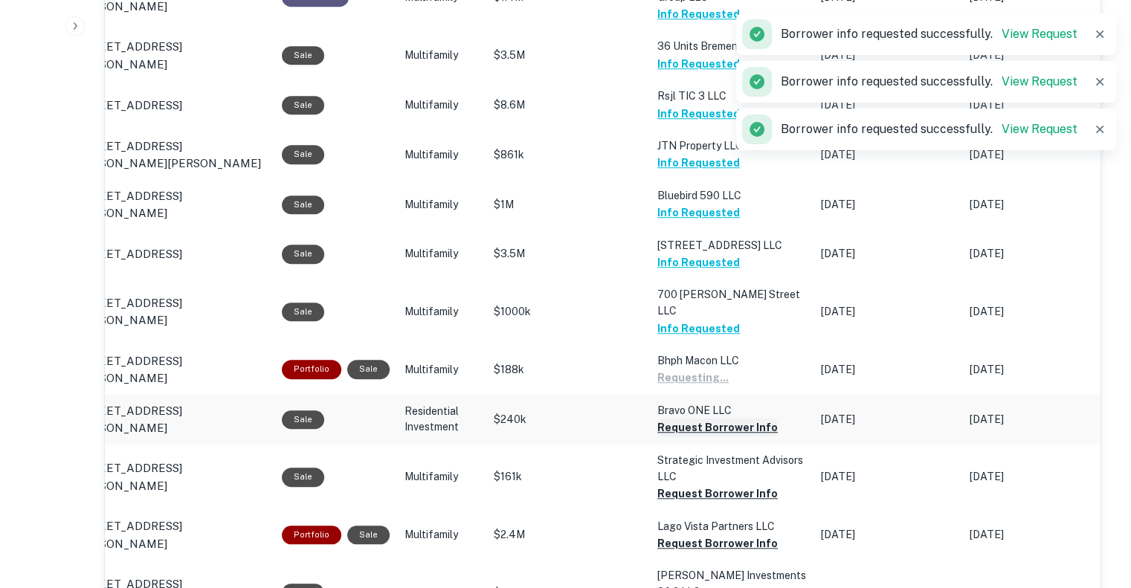
click at [729, 419] on button "Request Borrower Info" at bounding box center [717, 428] width 120 height 18
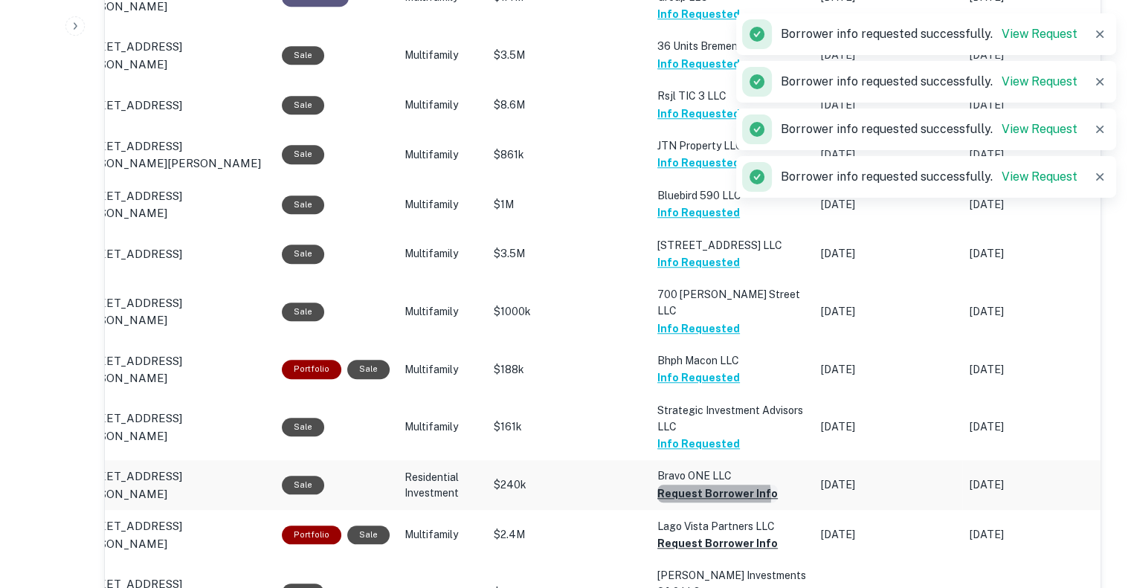
click at [702, 485] on button "Request Borrower Info" at bounding box center [717, 494] width 120 height 18
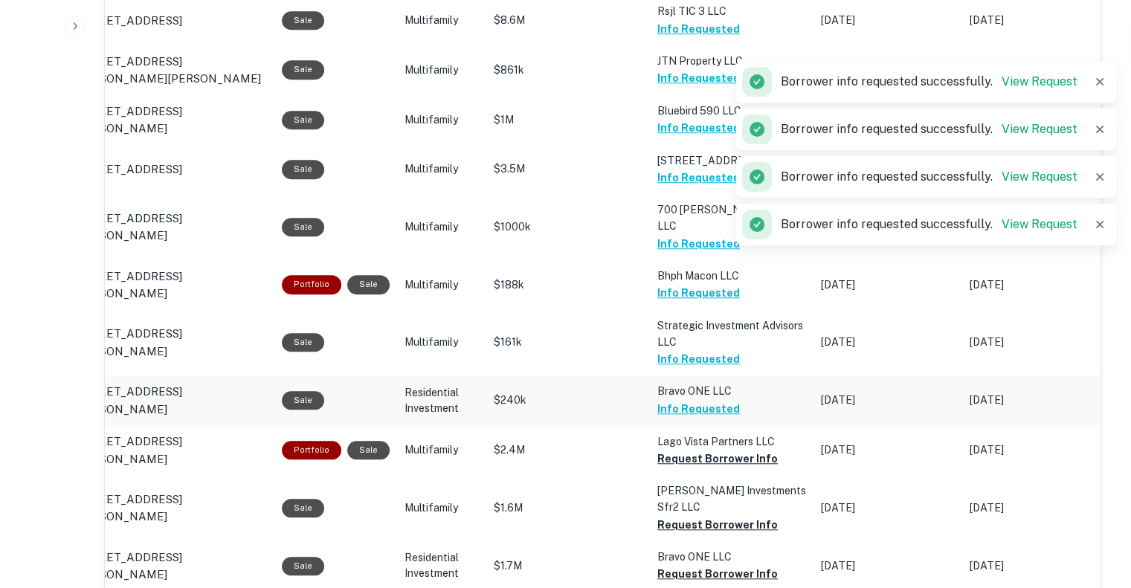
scroll to position [1442, 0]
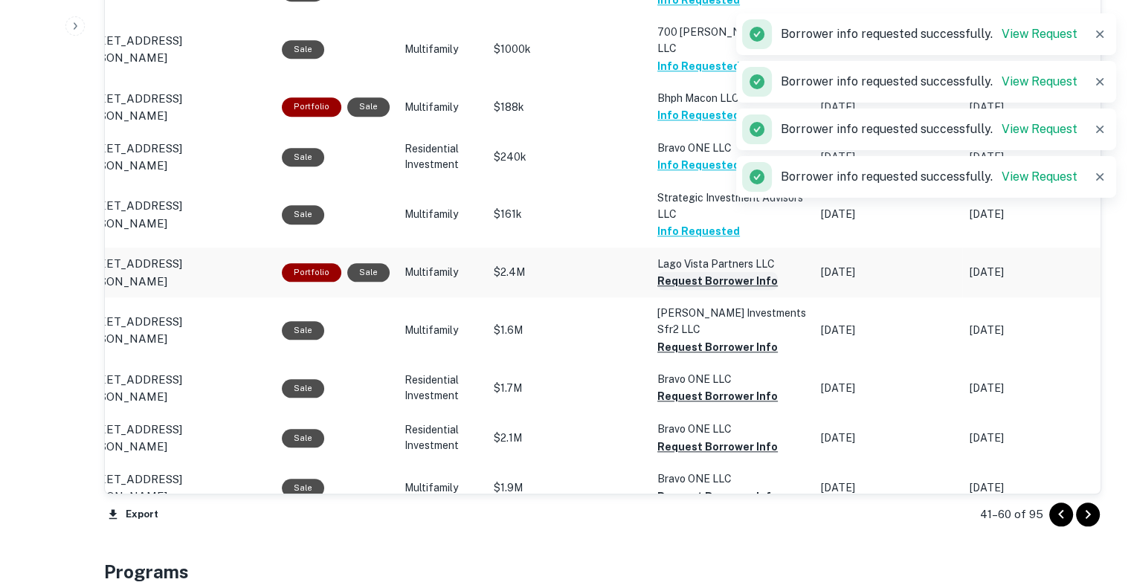
click at [693, 272] on button "Request Borrower Info" at bounding box center [717, 281] width 120 height 18
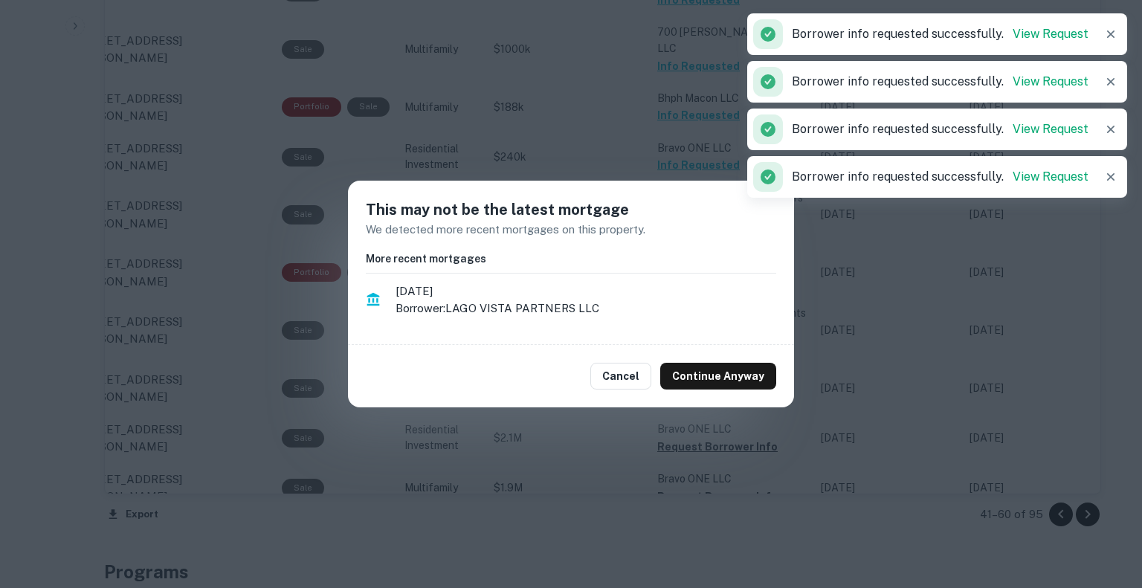
click at [743, 360] on div "Cancel Continue Anyway" at bounding box center [571, 376] width 446 height 62
click at [738, 367] on button "Continue Anyway" at bounding box center [718, 376] width 116 height 27
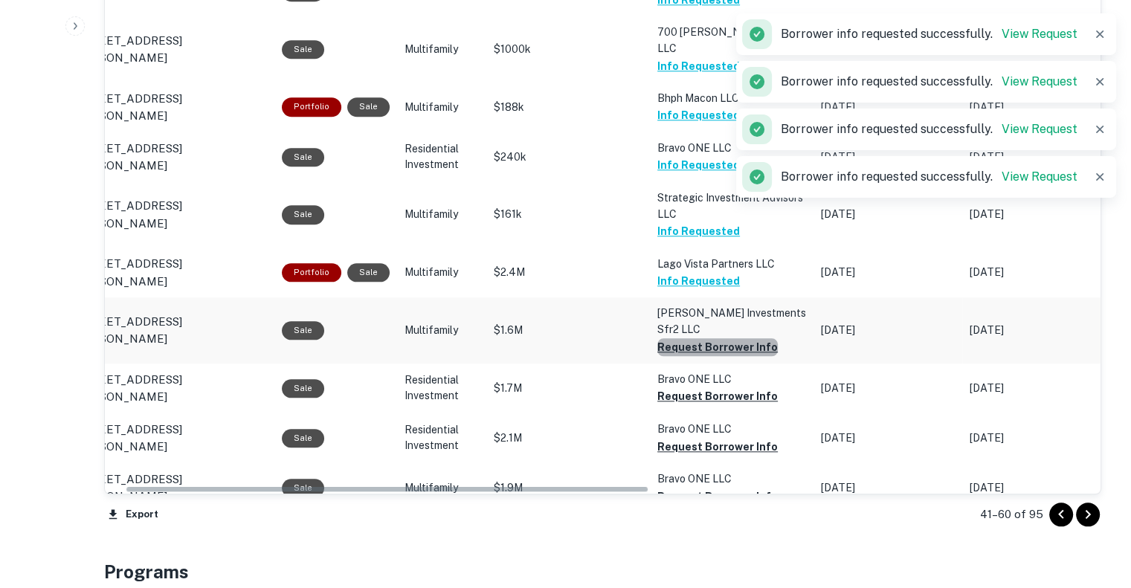
click at [718, 338] on button "Request Borrower Info" at bounding box center [717, 347] width 120 height 18
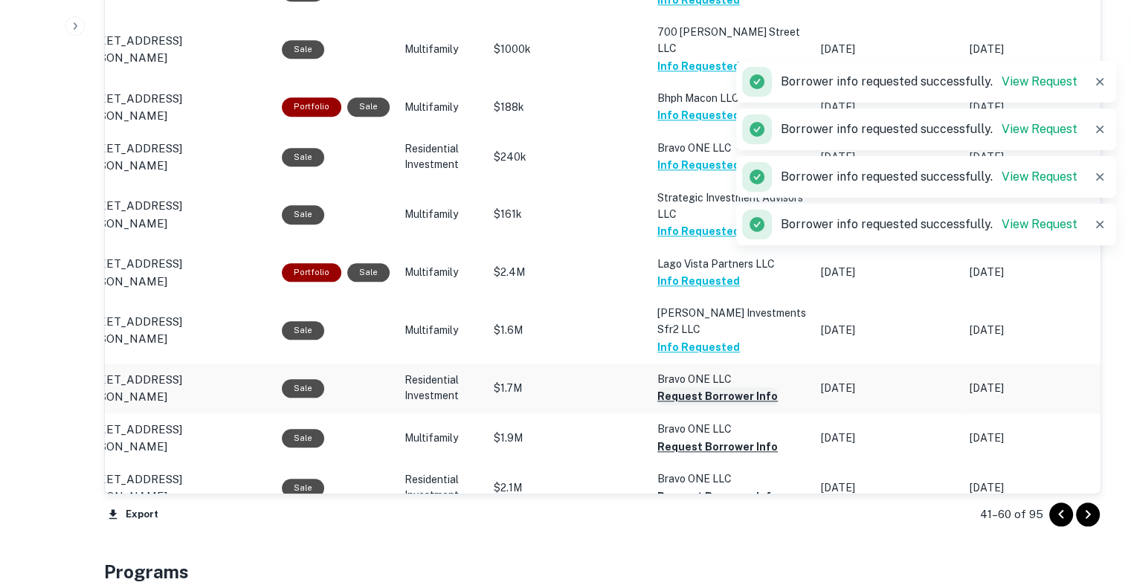
click at [737, 387] on button "Request Borrower Info" at bounding box center [717, 396] width 120 height 18
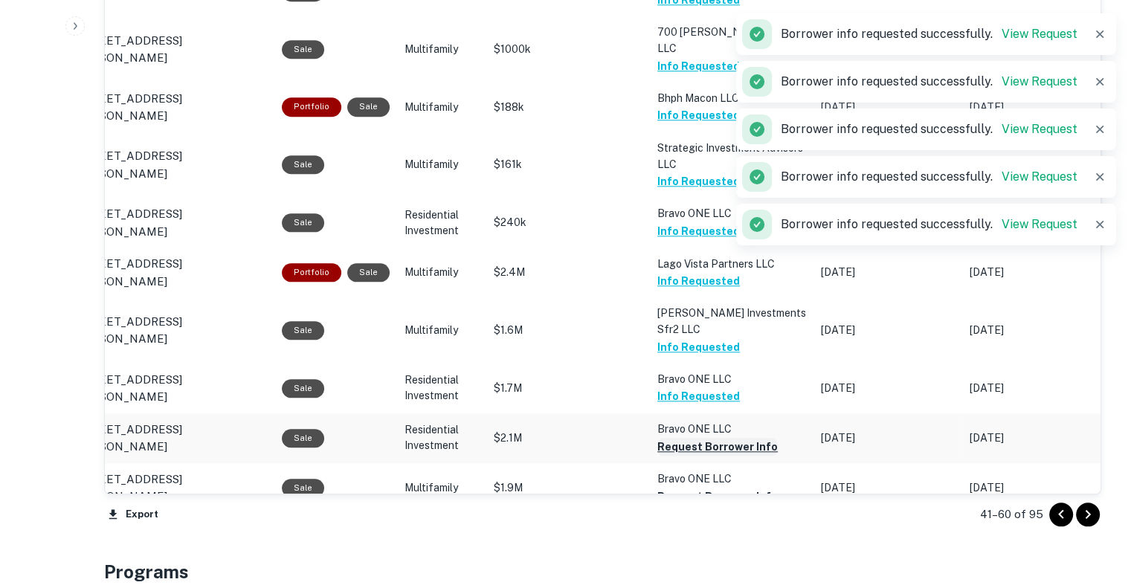
click at [734, 438] on button "Request Borrower Info" at bounding box center [717, 447] width 120 height 18
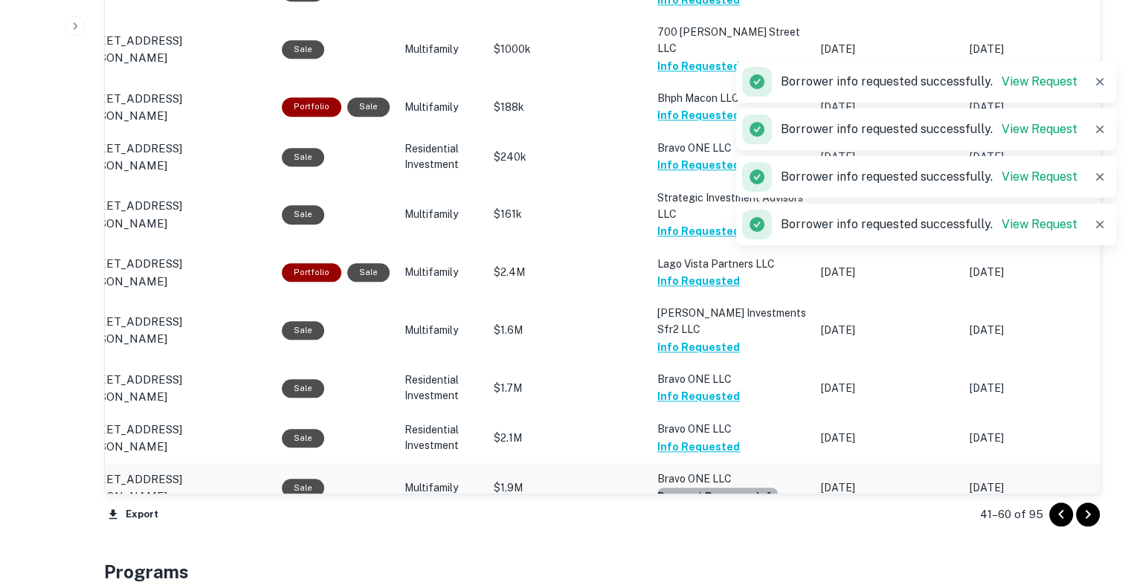
click at [720, 488] on button "Request Borrower Info" at bounding box center [717, 497] width 120 height 18
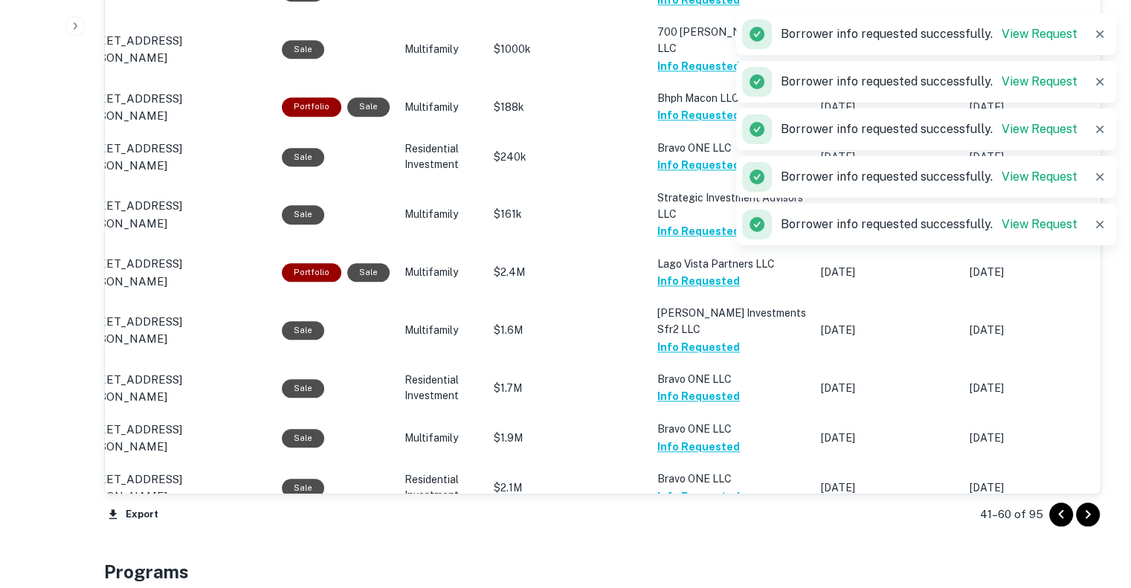
click at [712, 538] on button "Request Borrower Info" at bounding box center [717, 547] width 120 height 18
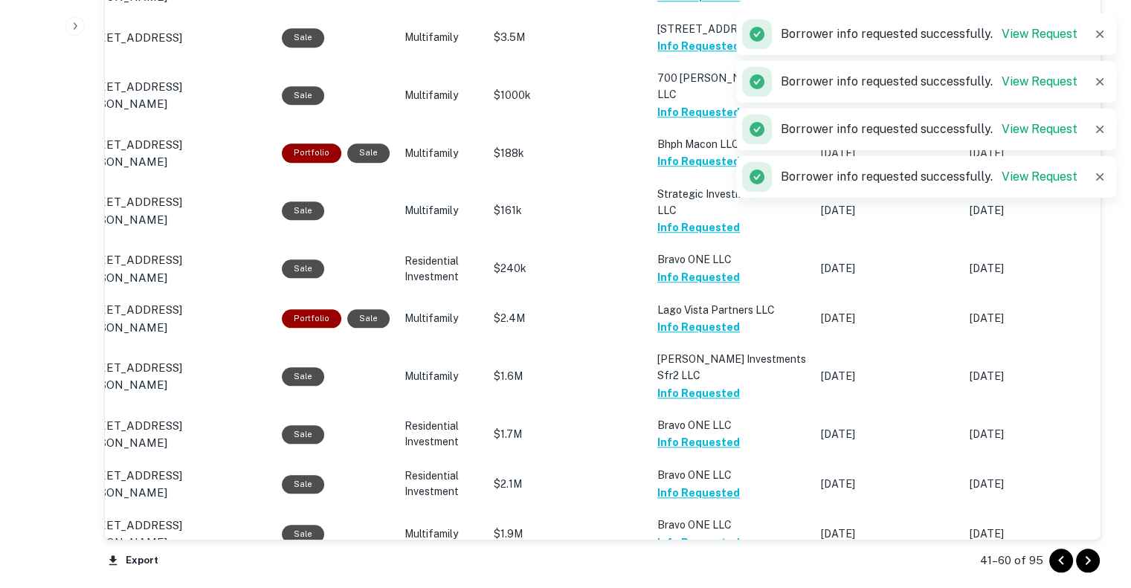
scroll to position [1393, 0]
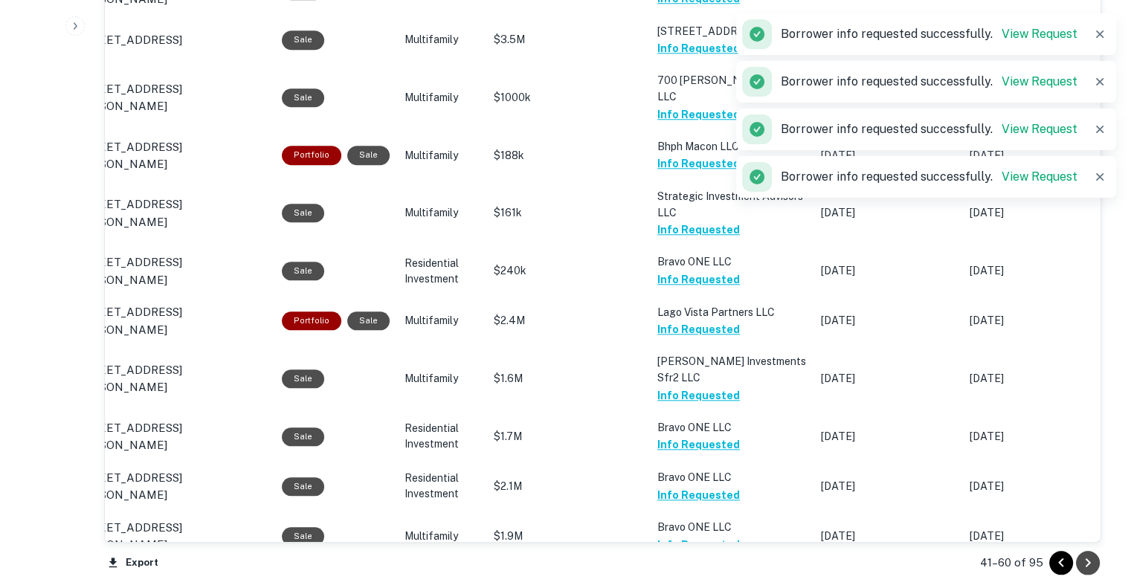
click at [1091, 558] on icon "Go to next page" at bounding box center [1088, 563] width 18 height 18
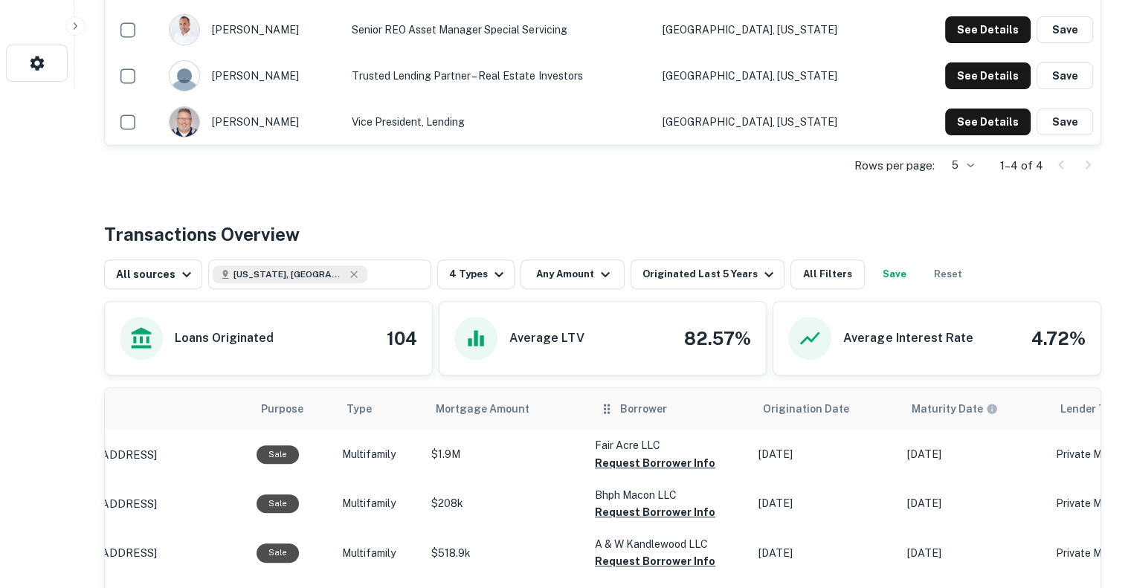
scroll to position [730, 0]
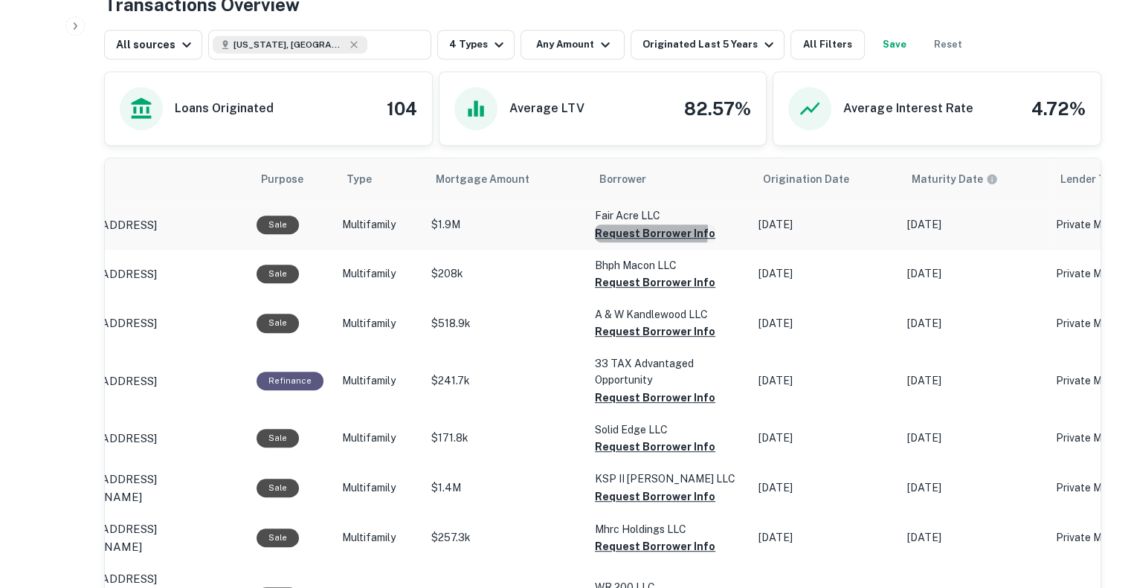
click at [621, 230] on button "Request Borrower Info" at bounding box center [655, 234] width 120 height 18
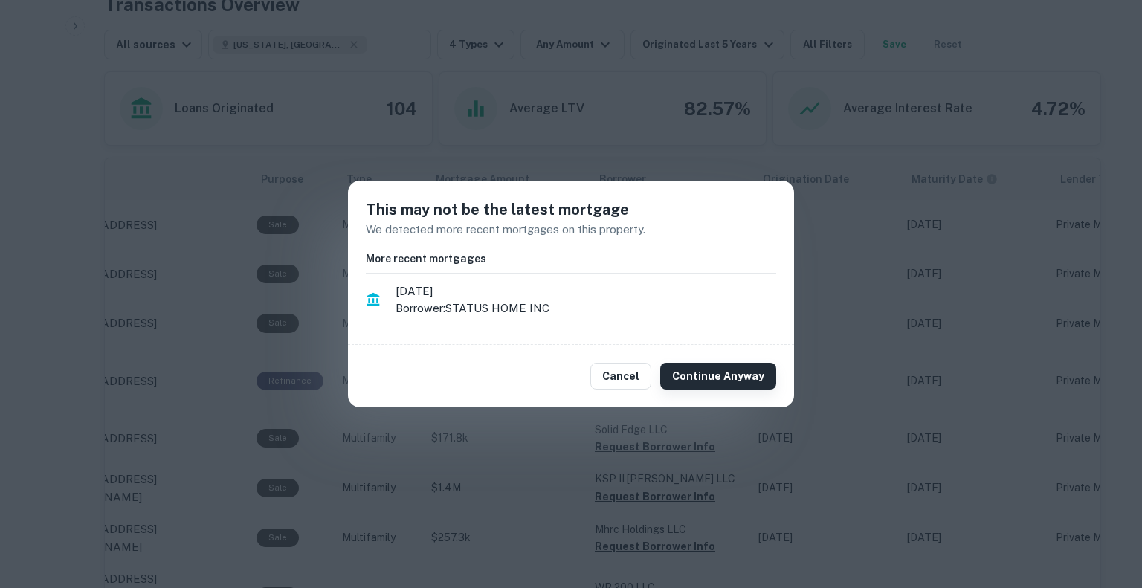
click at [713, 377] on button "Continue Anyway" at bounding box center [718, 376] width 116 height 27
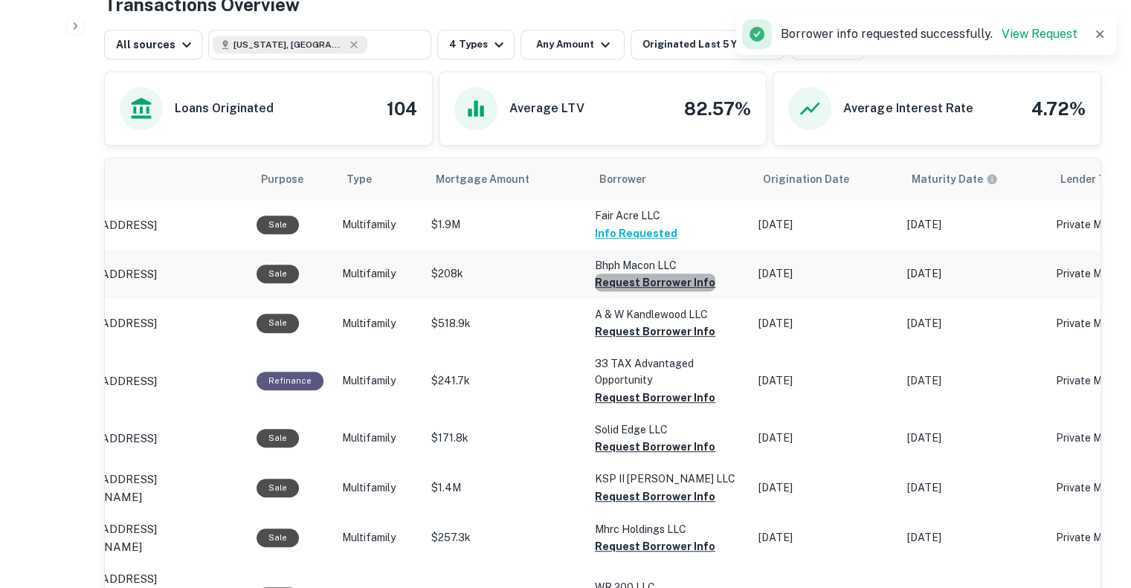
click at [660, 282] on button "Request Borrower Info" at bounding box center [655, 283] width 120 height 18
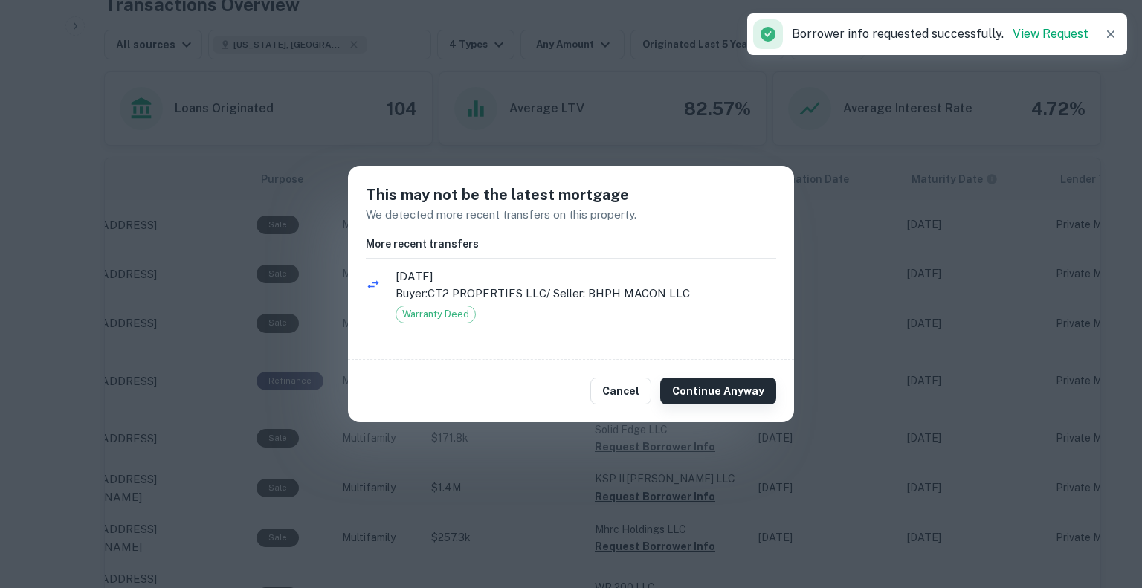
click at [717, 393] on button "Continue Anyway" at bounding box center [718, 391] width 116 height 27
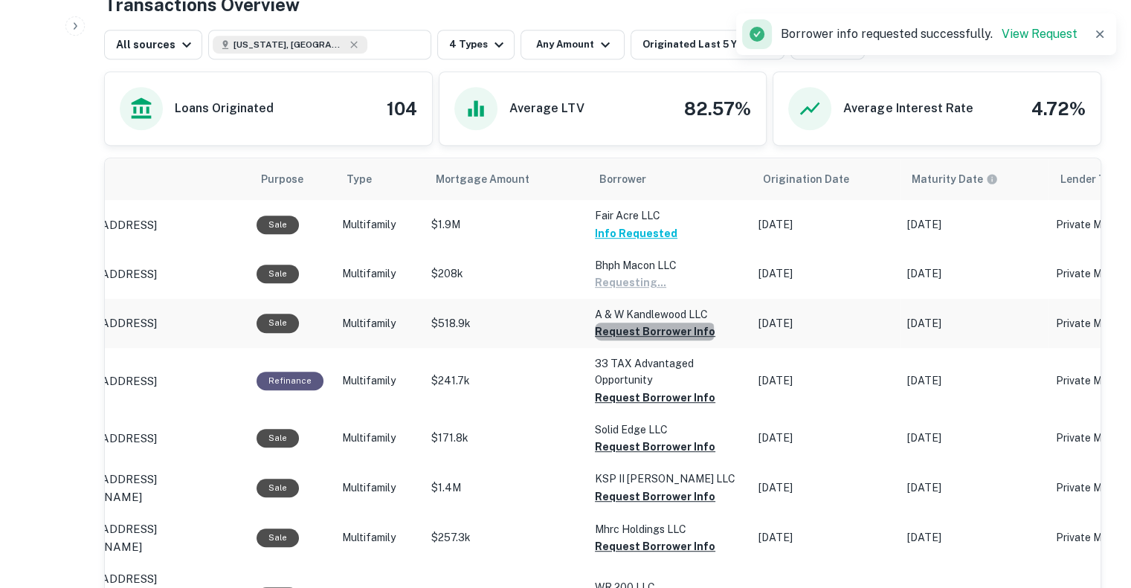
click at [651, 329] on button "Request Borrower Info" at bounding box center [655, 332] width 120 height 18
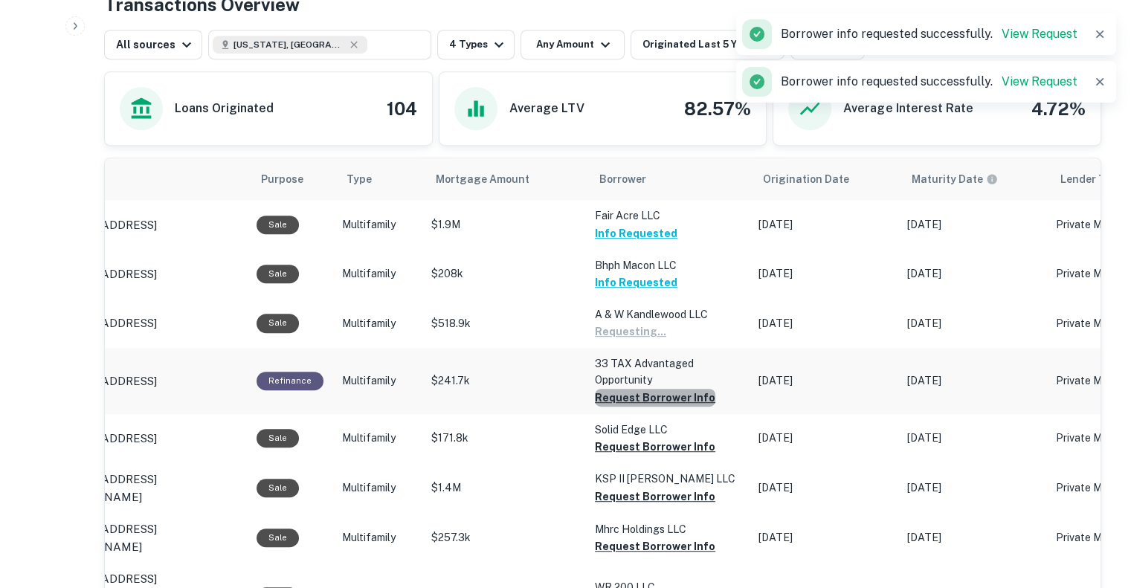
click at [670, 397] on button "Request Borrower Info" at bounding box center [655, 398] width 120 height 18
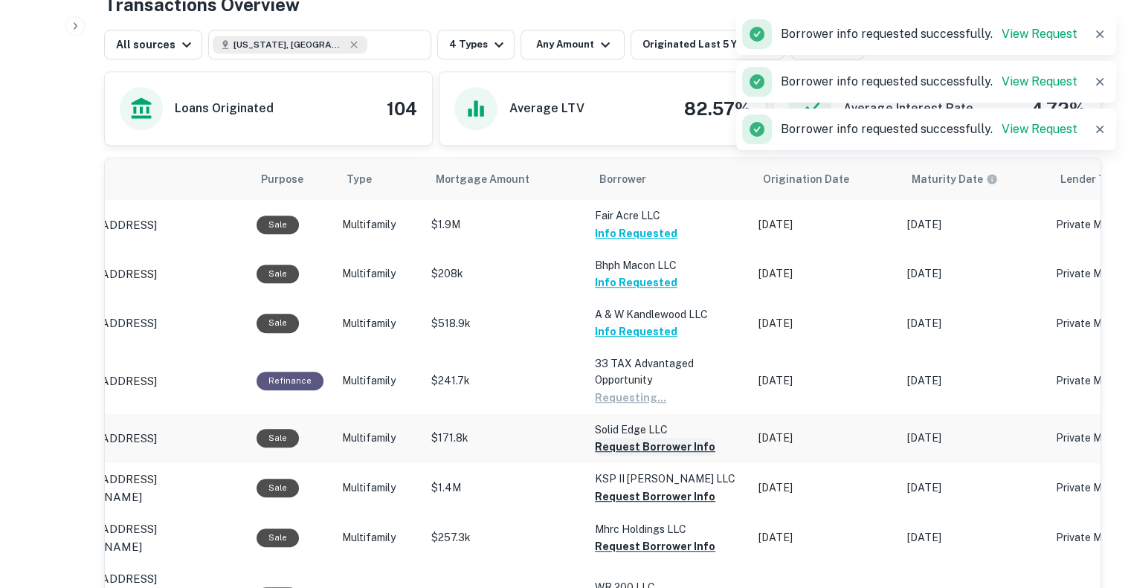
click at [652, 448] on button "Request Borrower Info" at bounding box center [655, 447] width 120 height 18
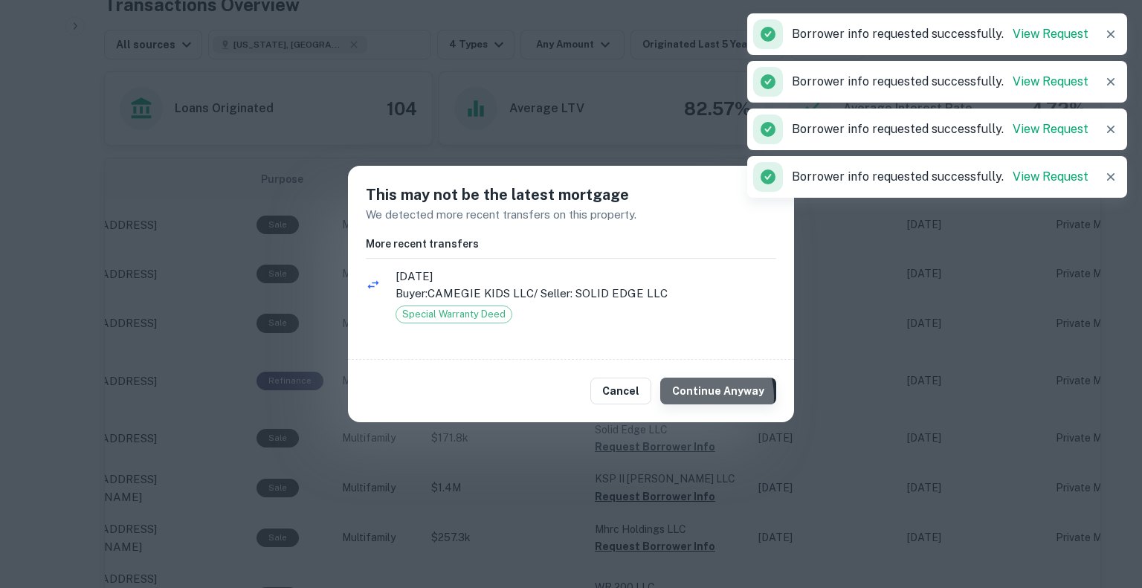
click at [703, 397] on button "Continue Anyway" at bounding box center [718, 391] width 116 height 27
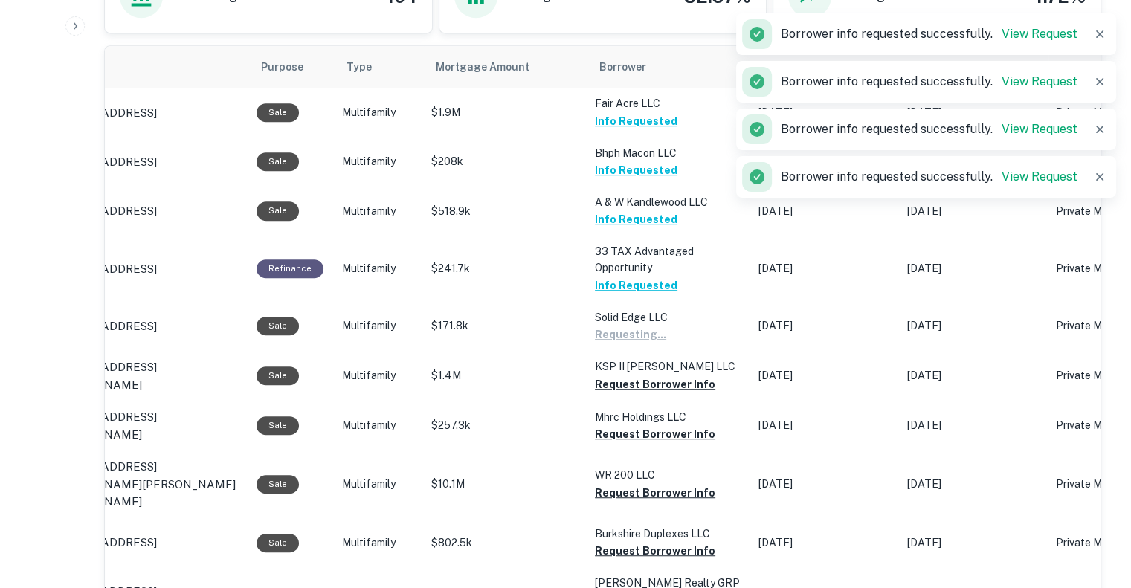
scroll to position [874, 0]
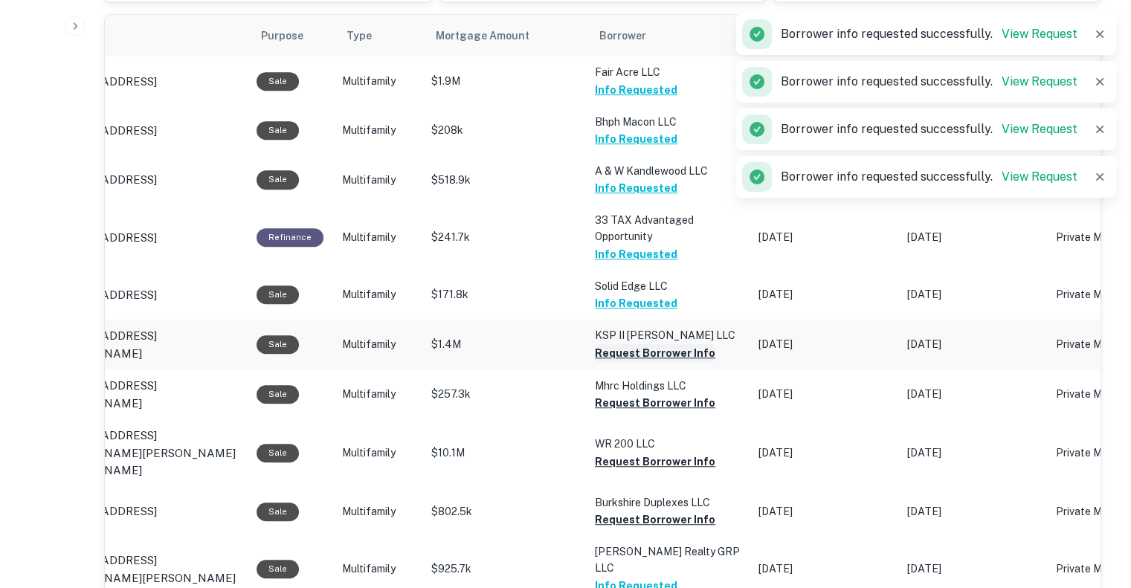
click at [652, 347] on button "Request Borrower Info" at bounding box center [655, 353] width 120 height 18
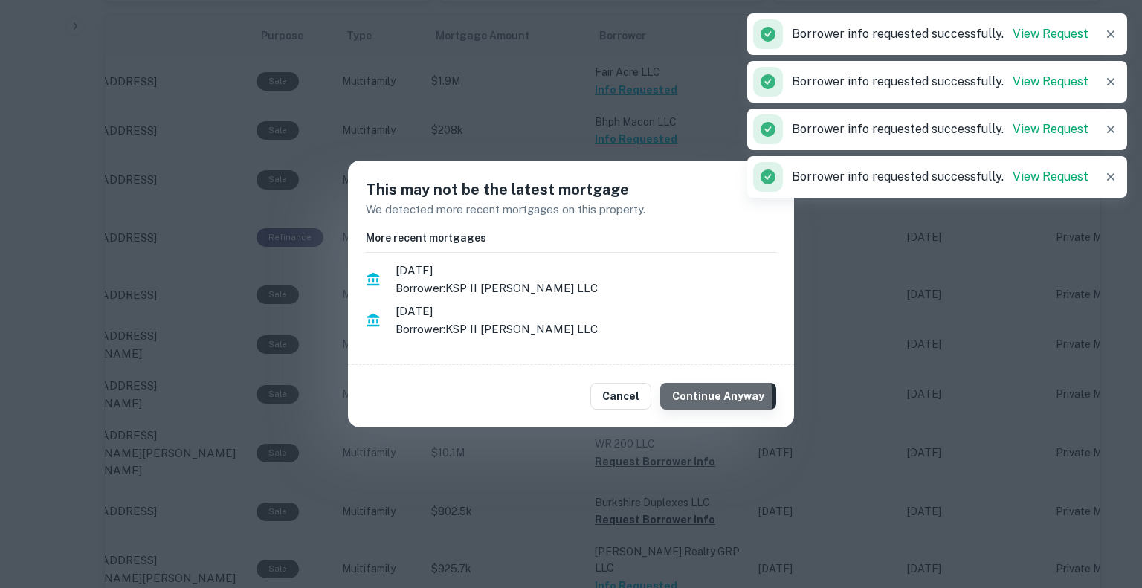
click at [696, 397] on button "Continue Anyway" at bounding box center [718, 396] width 116 height 27
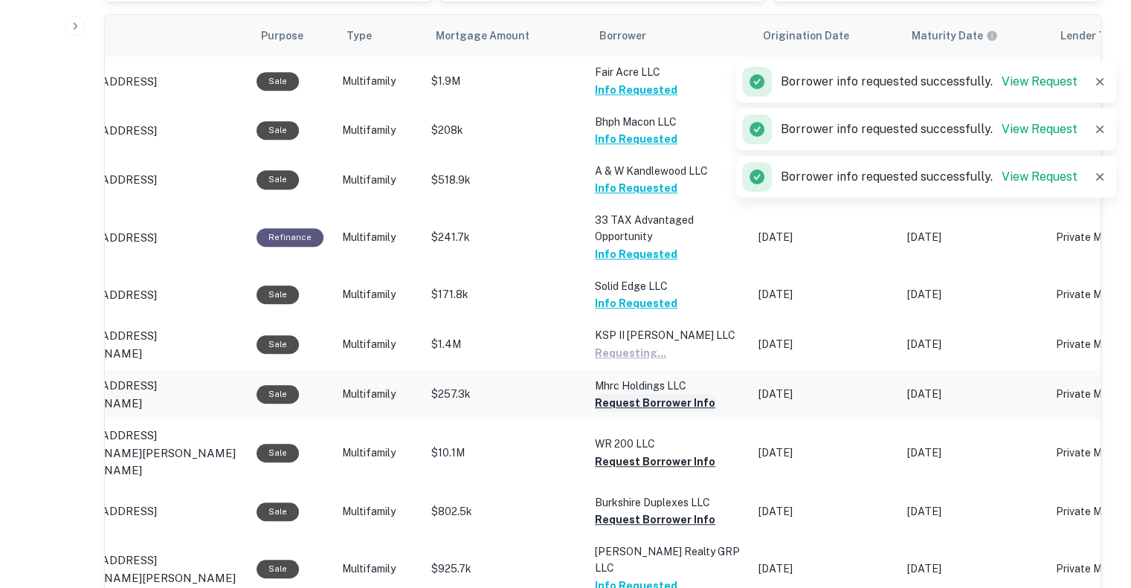
click at [665, 401] on button "Request Borrower Info" at bounding box center [655, 403] width 120 height 18
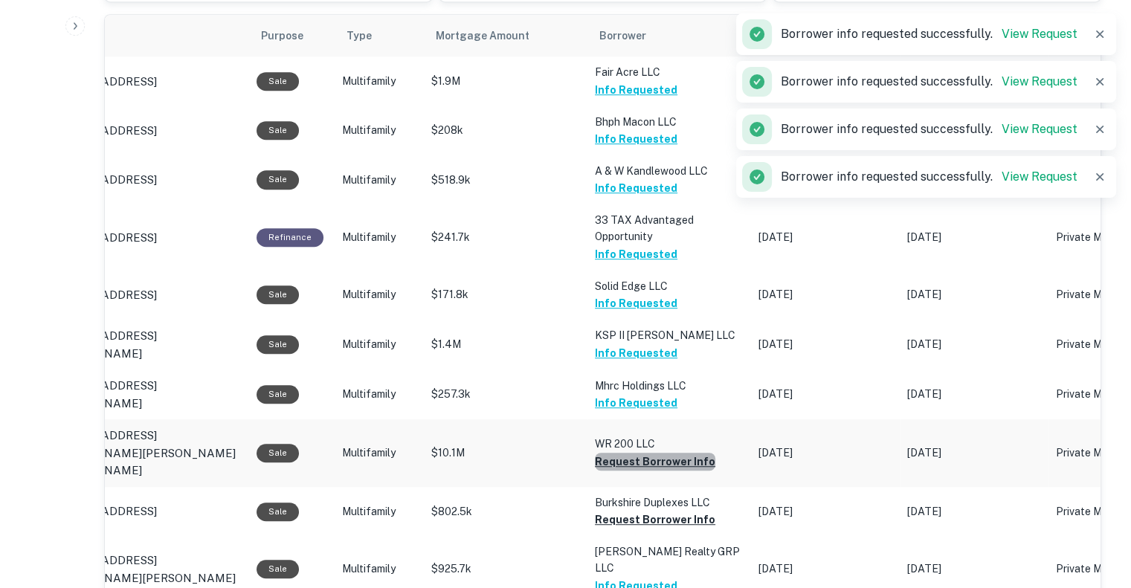
click at [683, 453] on button "Request Borrower Info" at bounding box center [655, 462] width 120 height 18
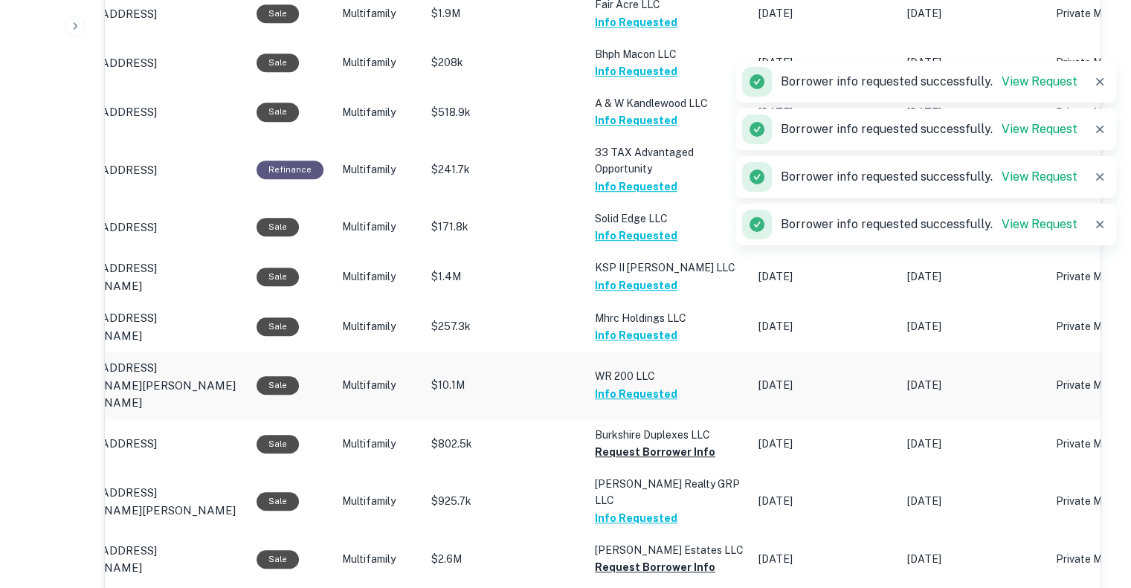
scroll to position [955, 0]
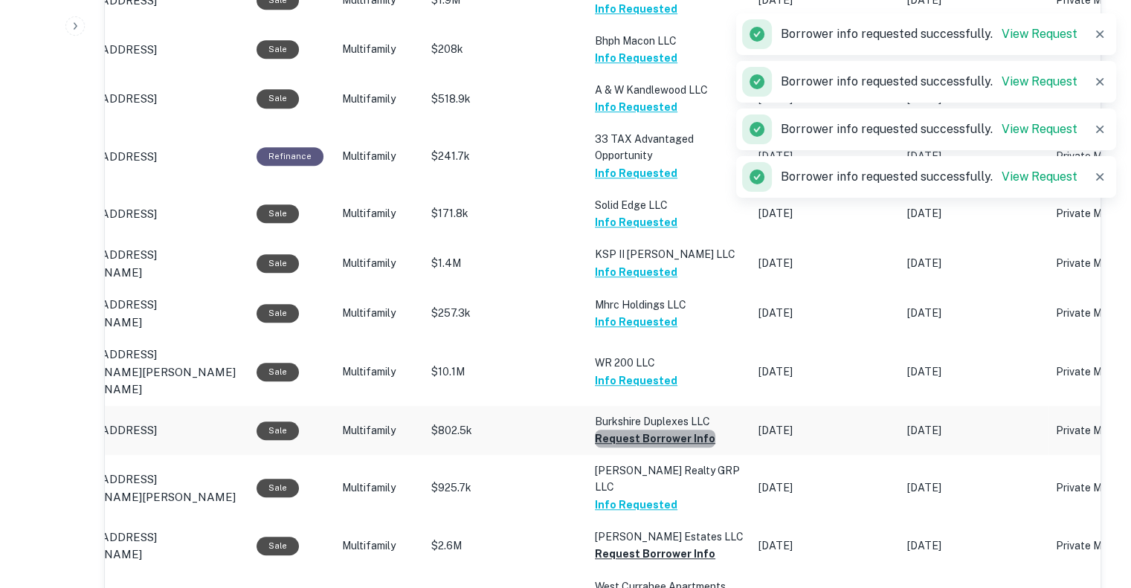
click at [662, 430] on button "Request Borrower Info" at bounding box center [655, 439] width 120 height 18
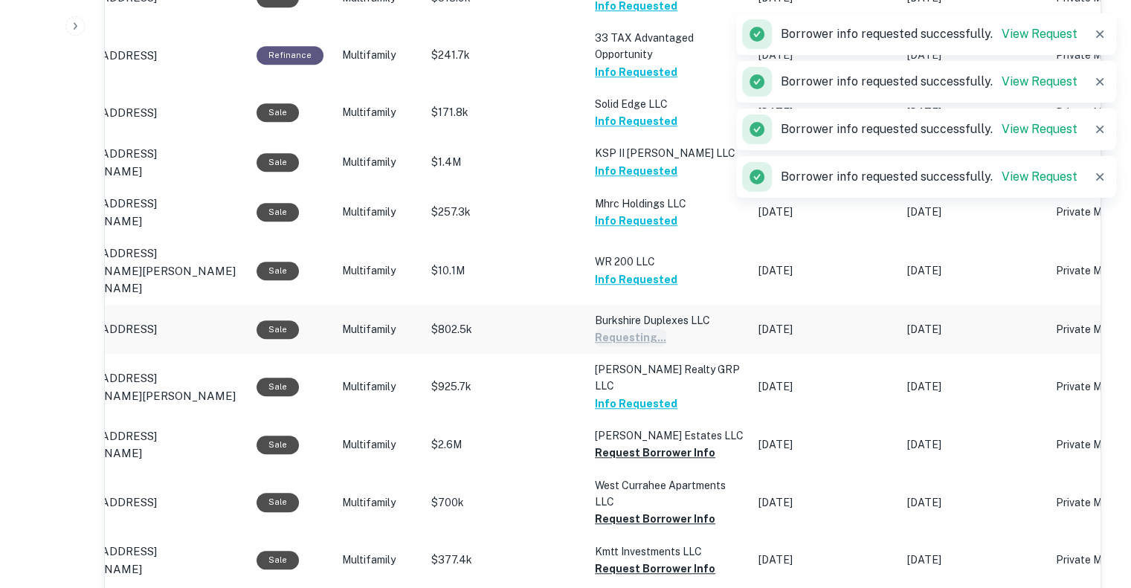
scroll to position [1059, 0]
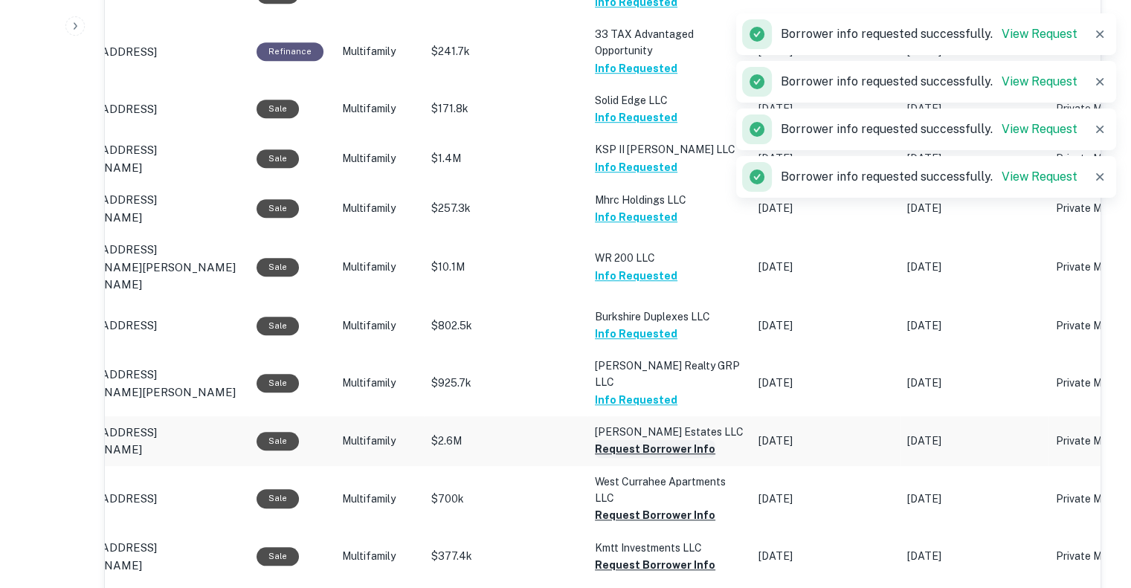
click at [651, 440] on button "Request Borrower Info" at bounding box center [655, 449] width 120 height 18
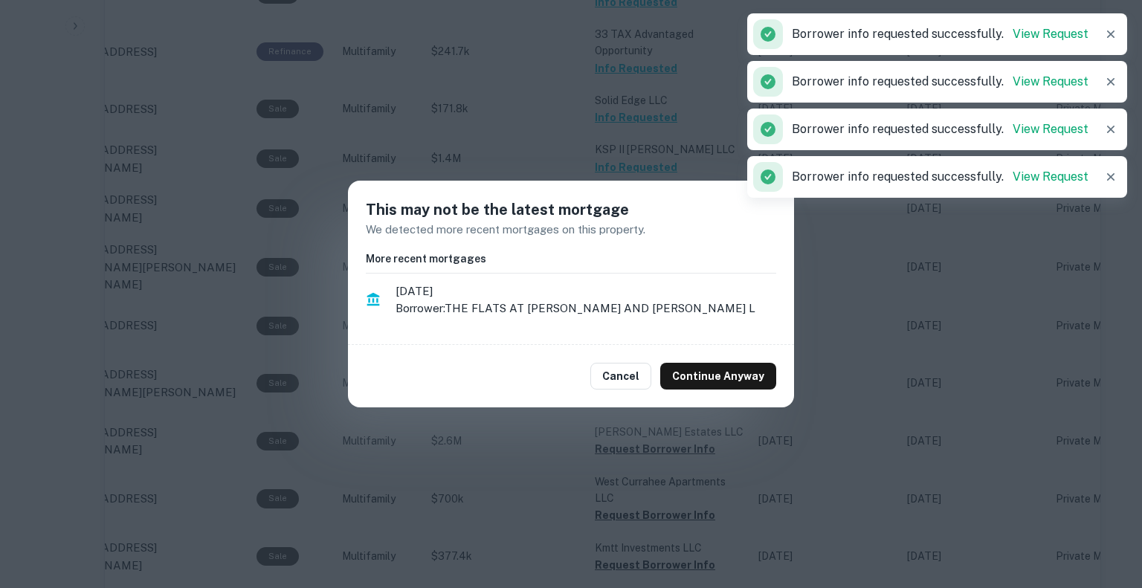
click at [732, 393] on div "Cancel Continue Anyway" at bounding box center [571, 376] width 446 height 62
click at [729, 389] on div "Cancel Continue Anyway" at bounding box center [571, 376] width 446 height 62
click at [726, 387] on button "Continue Anyway" at bounding box center [718, 376] width 116 height 27
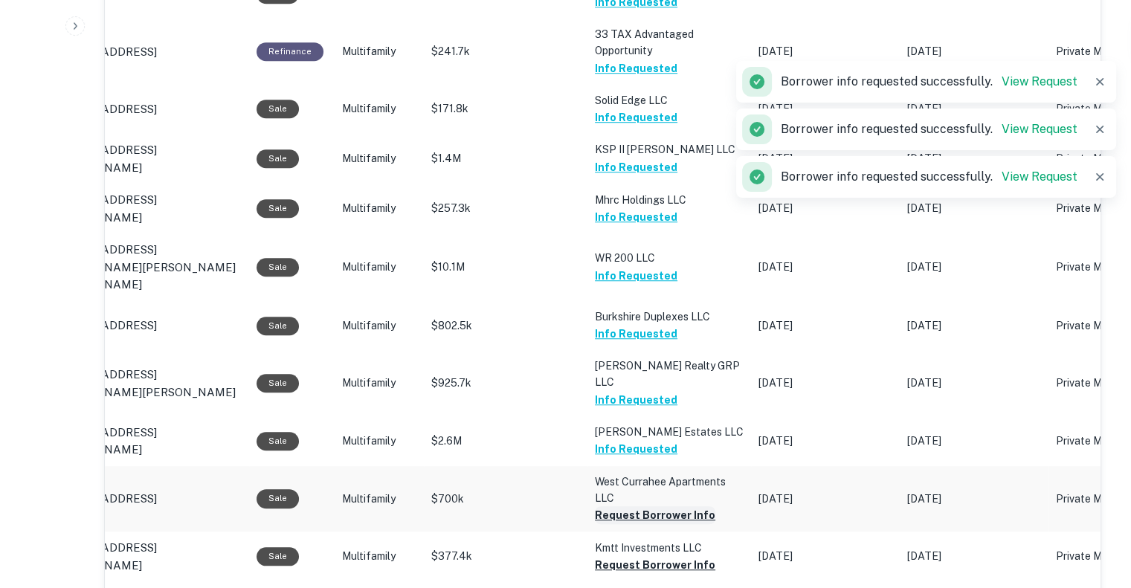
click at [657, 506] on button "Request Borrower Info" at bounding box center [655, 515] width 120 height 18
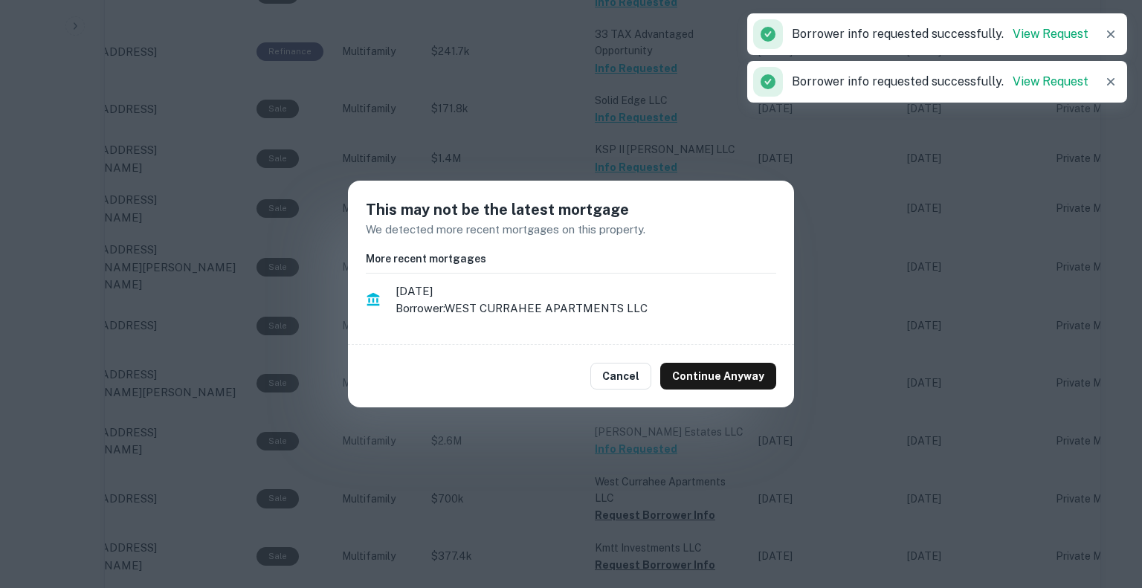
click at [699, 389] on div "Cancel Continue Anyway" at bounding box center [571, 376] width 446 height 62
click at [699, 383] on button "Continue Anyway" at bounding box center [718, 376] width 116 height 27
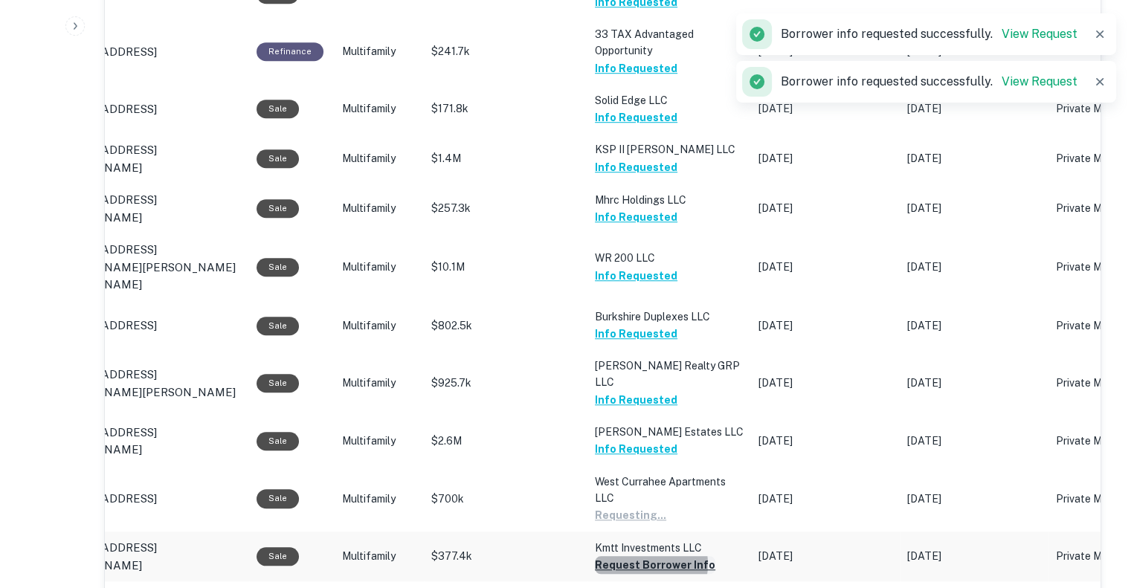
click at [642, 556] on button "Request Borrower Info" at bounding box center [655, 565] width 120 height 18
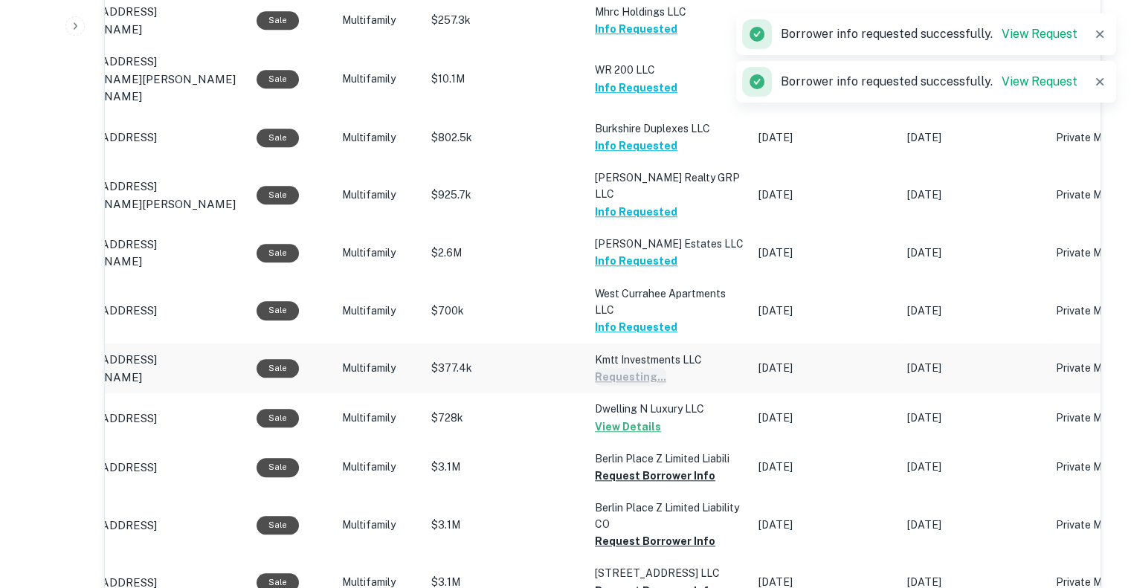
scroll to position [1250, 0]
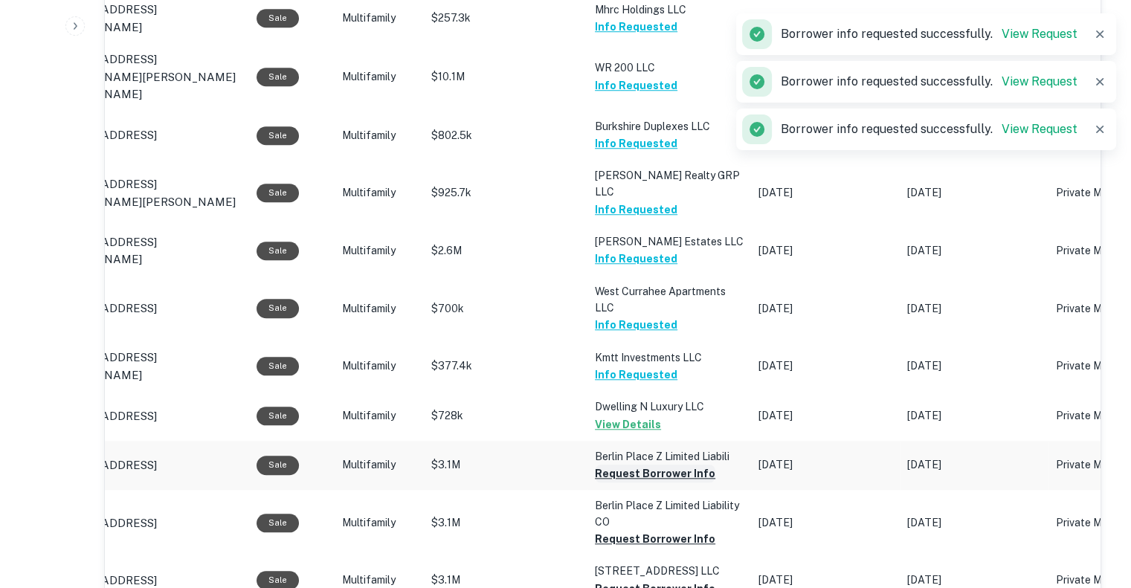
click at [645, 465] on button "Request Borrower Info" at bounding box center [655, 474] width 120 height 18
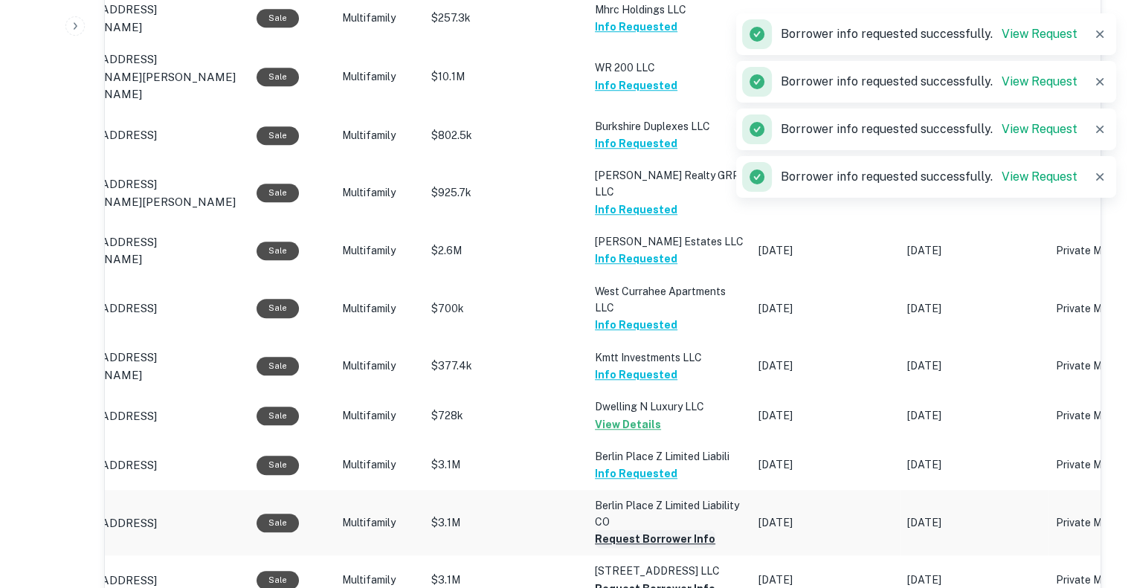
click at [664, 530] on button "Request Borrower Info" at bounding box center [655, 539] width 120 height 18
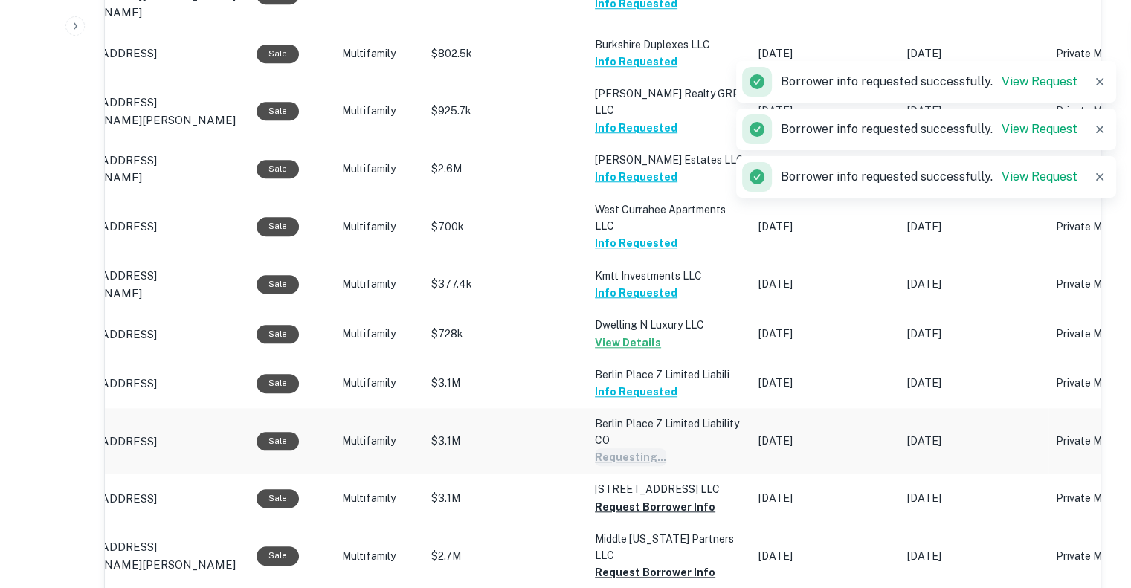
scroll to position [1346, 0]
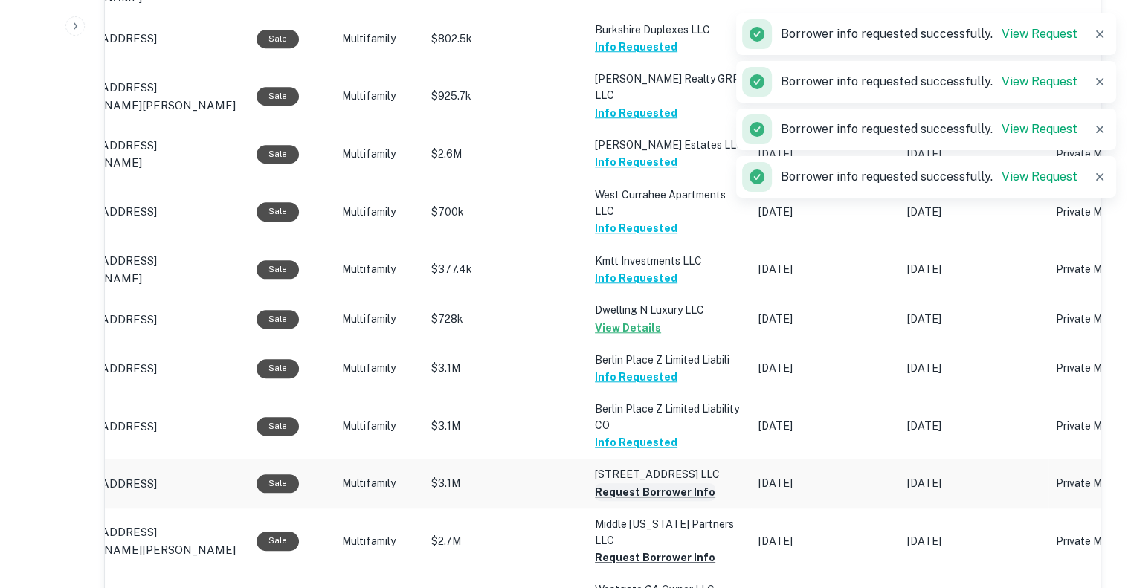
click at [648, 483] on button "Request Borrower Info" at bounding box center [655, 492] width 120 height 18
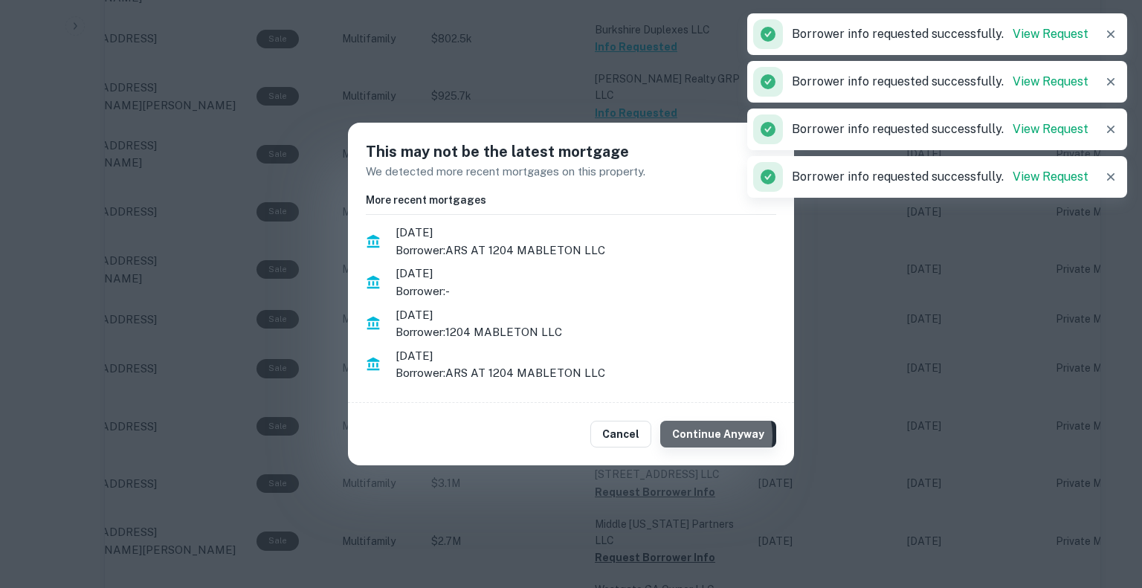
click at [704, 436] on button "Continue Anyway" at bounding box center [718, 434] width 116 height 27
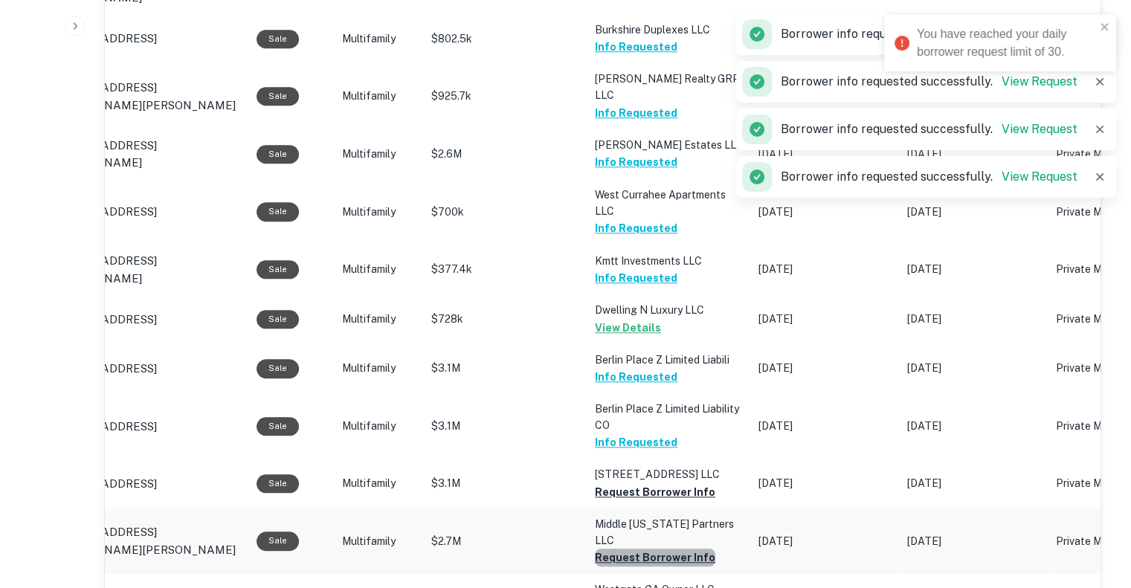
click at [680, 549] on button "Request Borrower Info" at bounding box center [655, 558] width 120 height 18
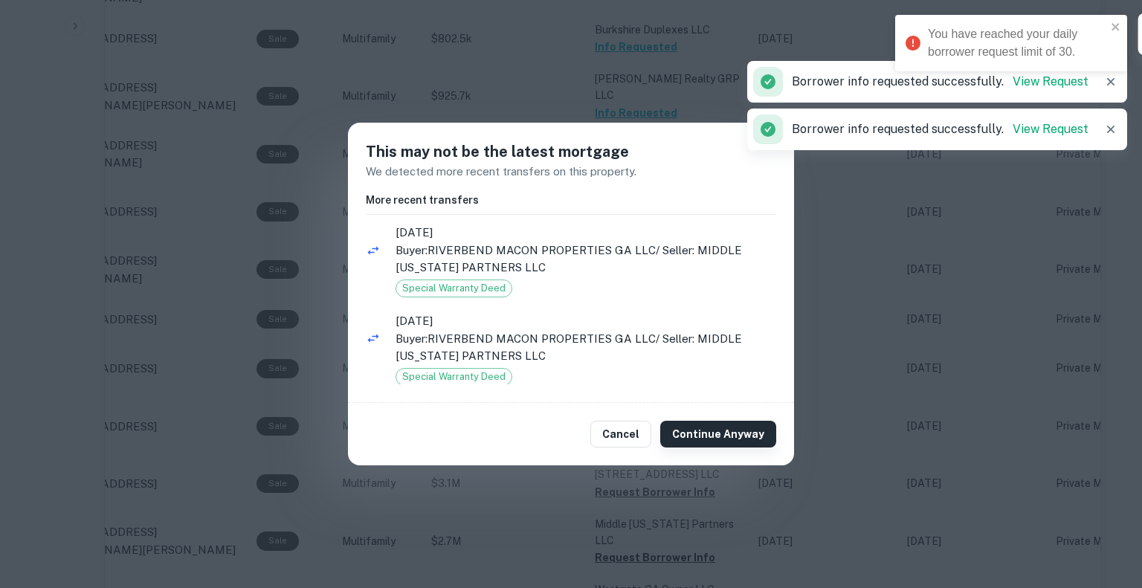
click at [717, 428] on button "Continue Anyway" at bounding box center [718, 434] width 116 height 27
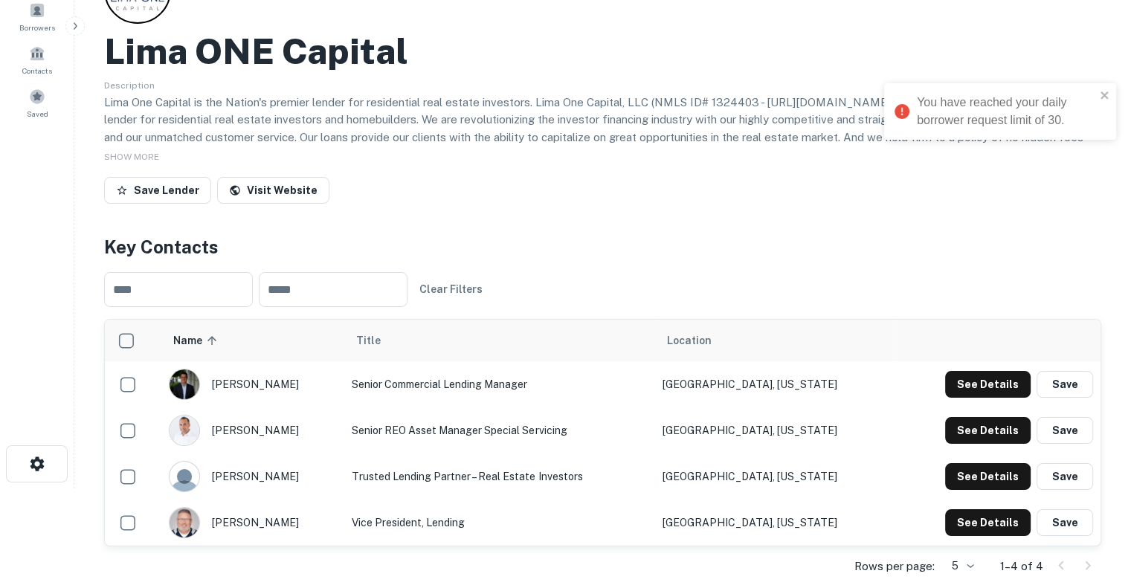
scroll to position [0, 0]
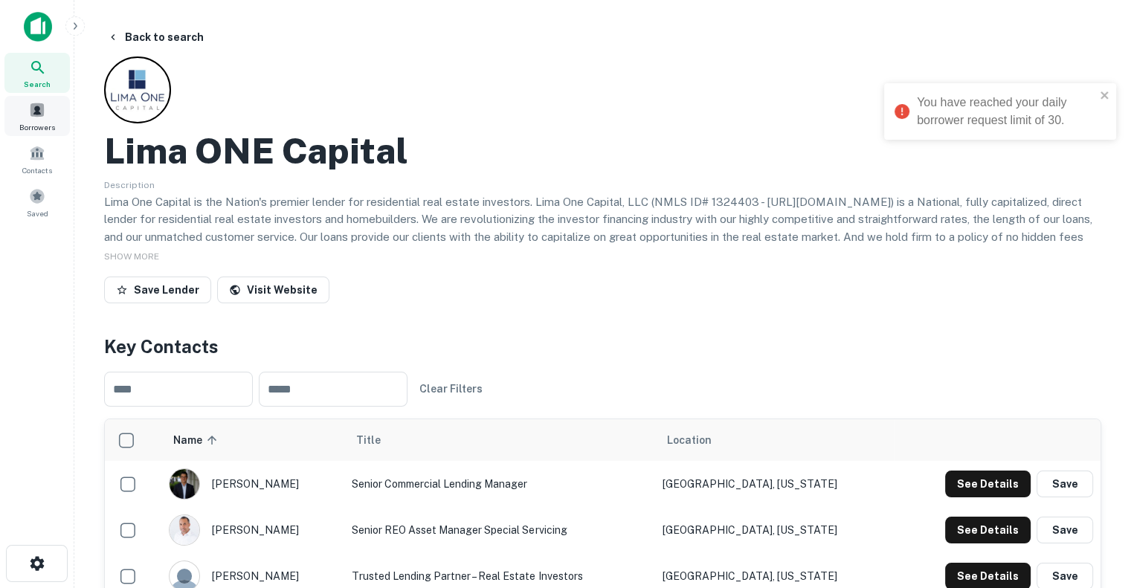
click at [43, 103] on span at bounding box center [37, 110] width 16 height 16
